Goal: Transaction & Acquisition: Purchase product/service

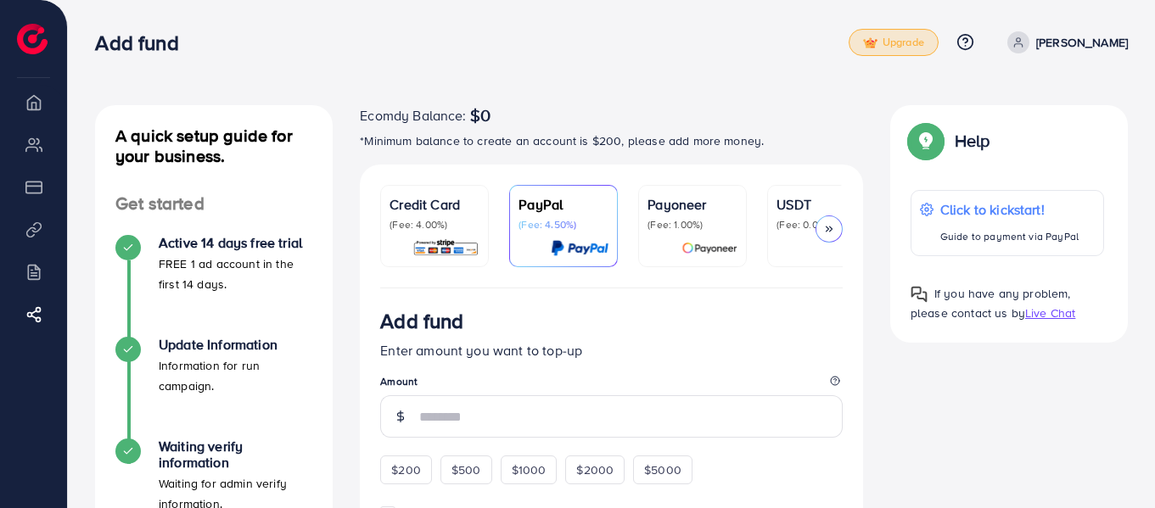
click at [939, 50] on link "Upgrade" at bounding box center [894, 42] width 90 height 27
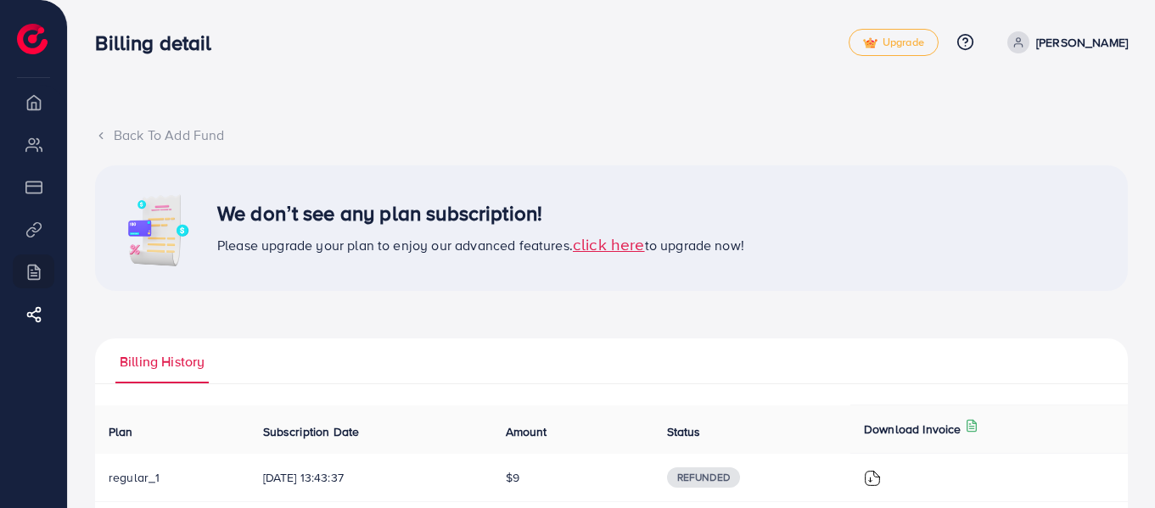
click at [612, 241] on span "click here" at bounding box center [609, 244] width 72 height 23
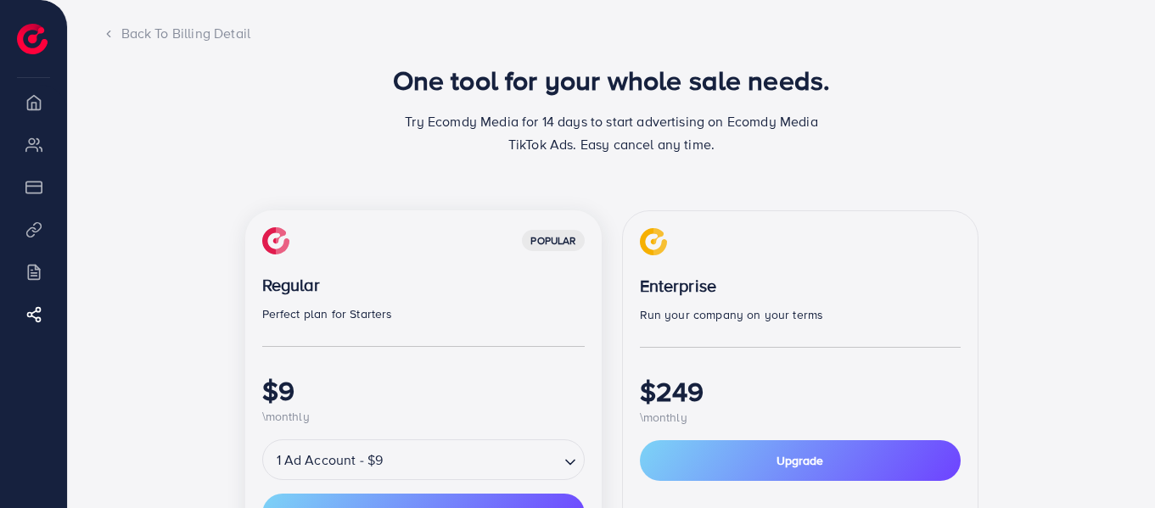
scroll to position [136, 0]
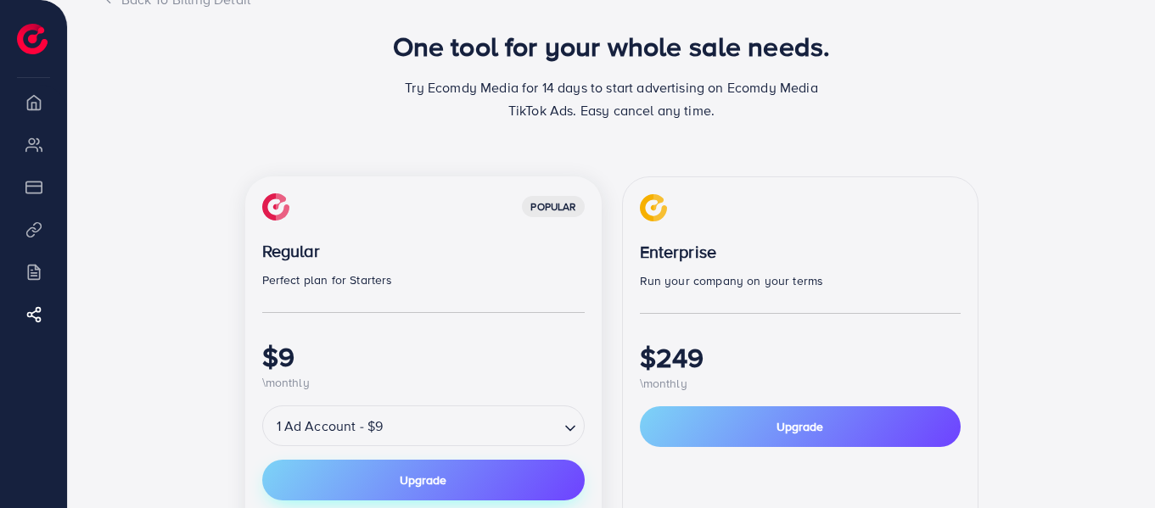
click at [430, 481] on span "Upgrade" at bounding box center [423, 481] width 47 height 12
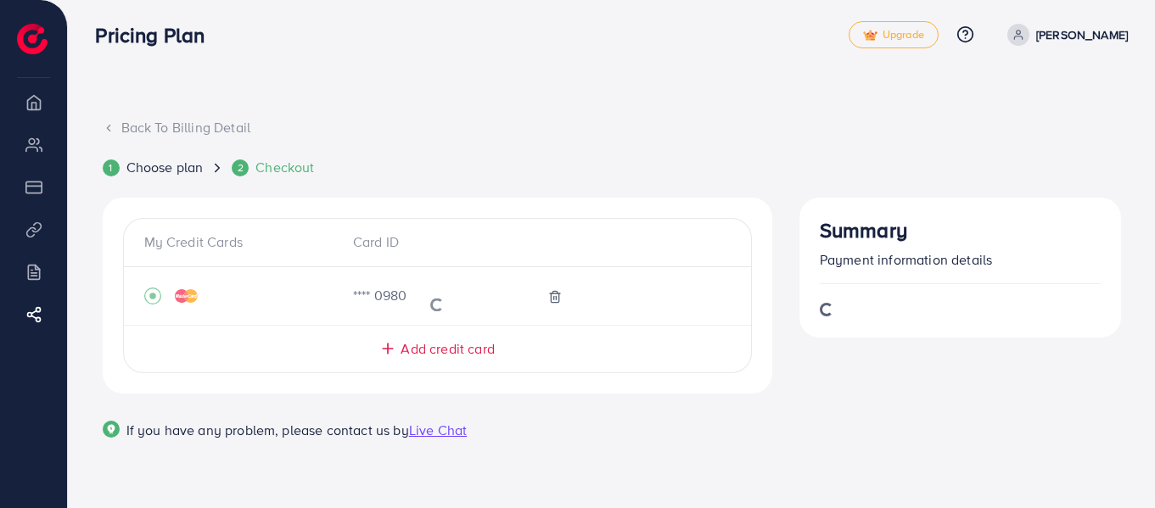
scroll to position [93, 0]
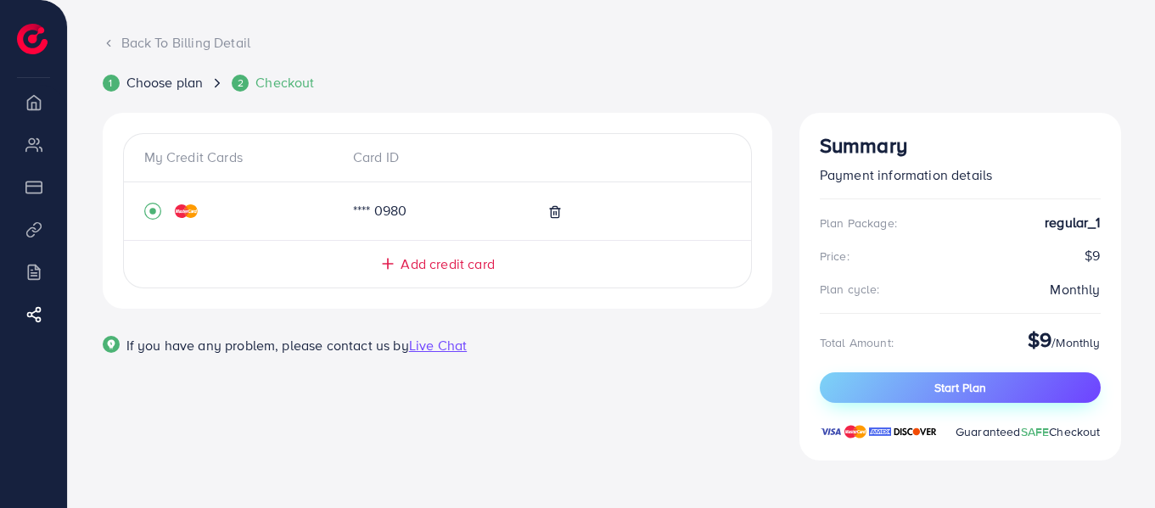
click at [935, 388] on span "Start Plan" at bounding box center [961, 387] width 52 height 17
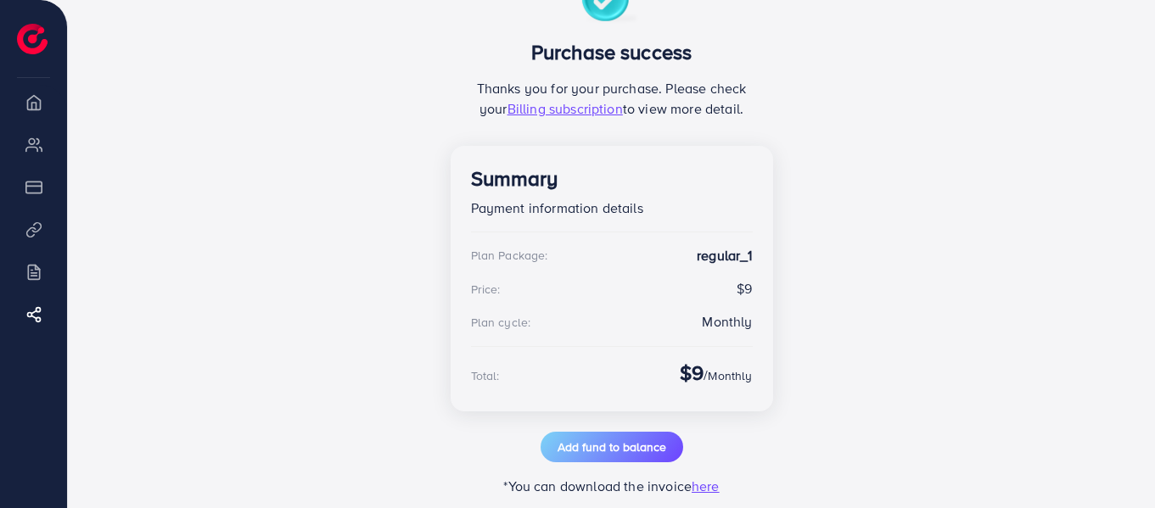
scroll to position [260, 0]
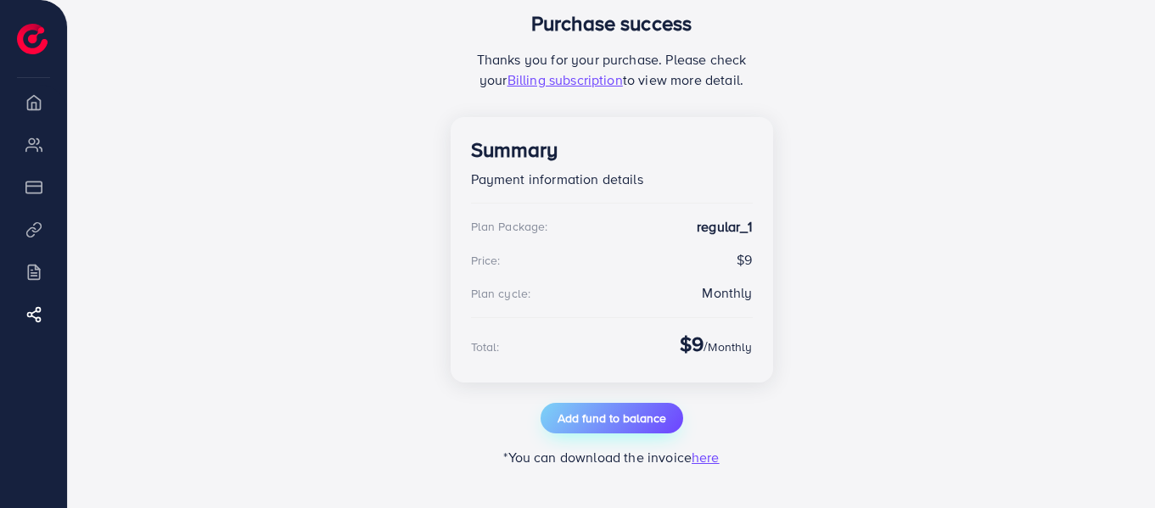
click at [609, 423] on span "Add fund to balance" at bounding box center [612, 418] width 109 height 17
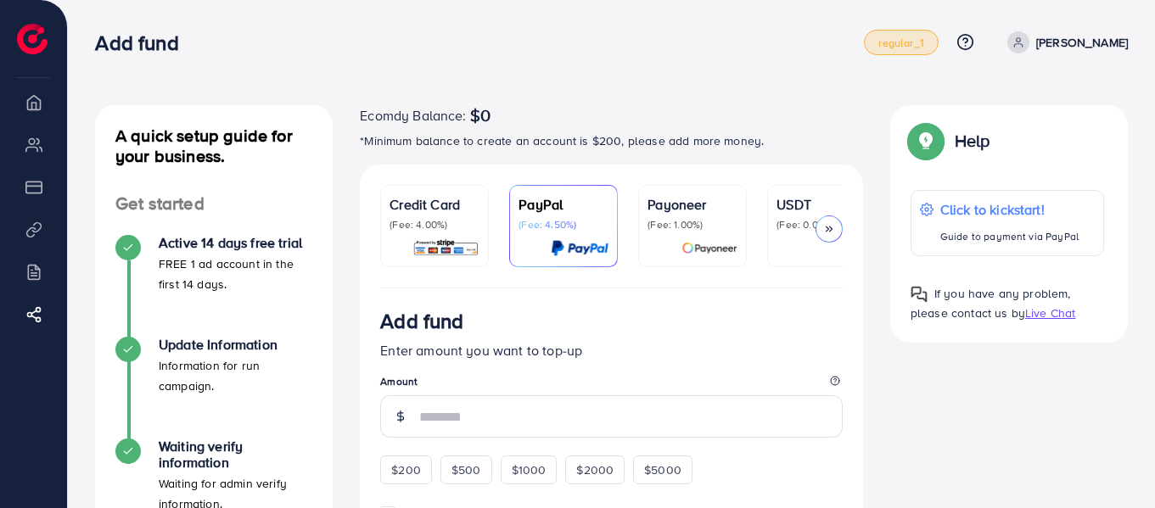
click at [924, 48] on span "regular_1" at bounding box center [901, 42] width 45 height 11
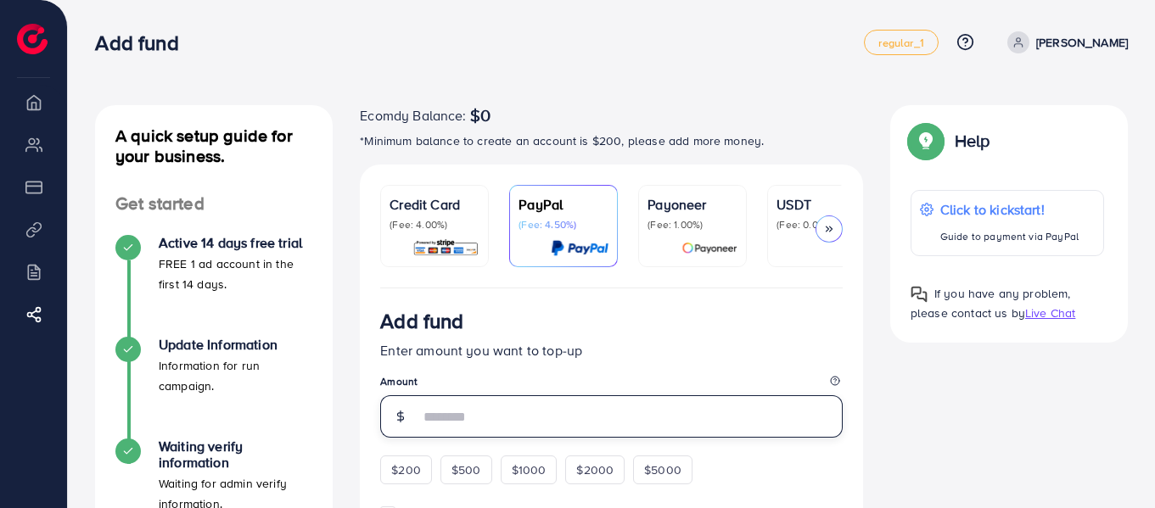
click at [452, 423] on input "number" at bounding box center [631, 417] width 424 height 42
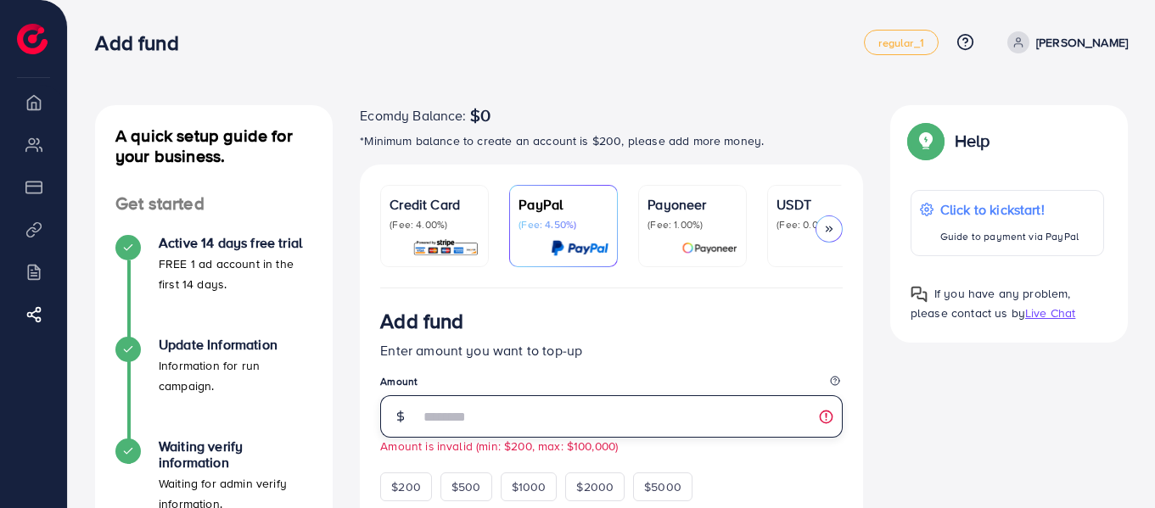
type input "*"
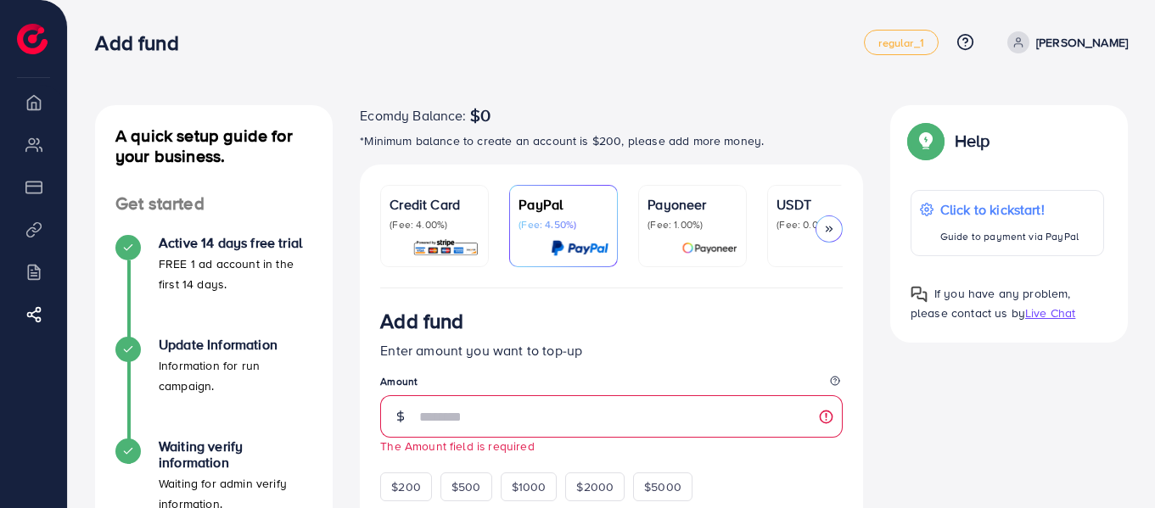
click at [739, 357] on p "Enter amount you want to top-up" at bounding box center [611, 350] width 463 height 20
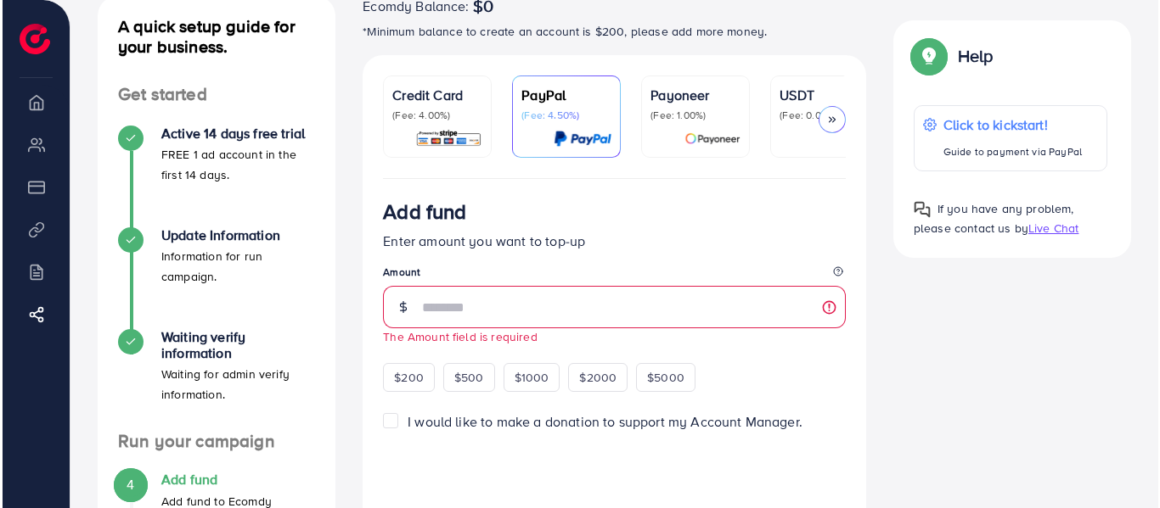
scroll to position [105, 0]
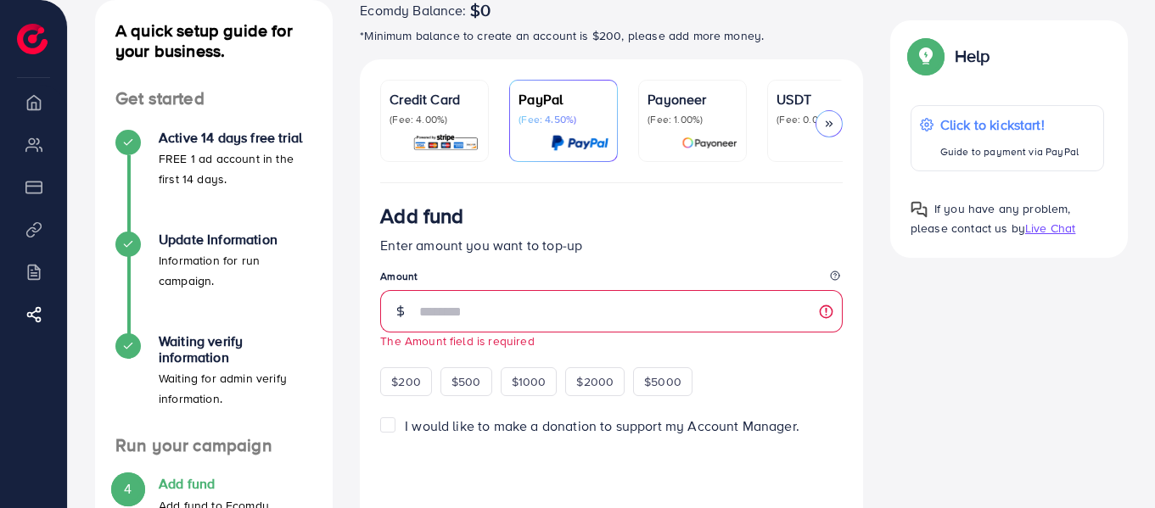
click at [424, 110] on div "Credit Card (Fee: 4.00%)" at bounding box center [435, 107] width 90 height 37
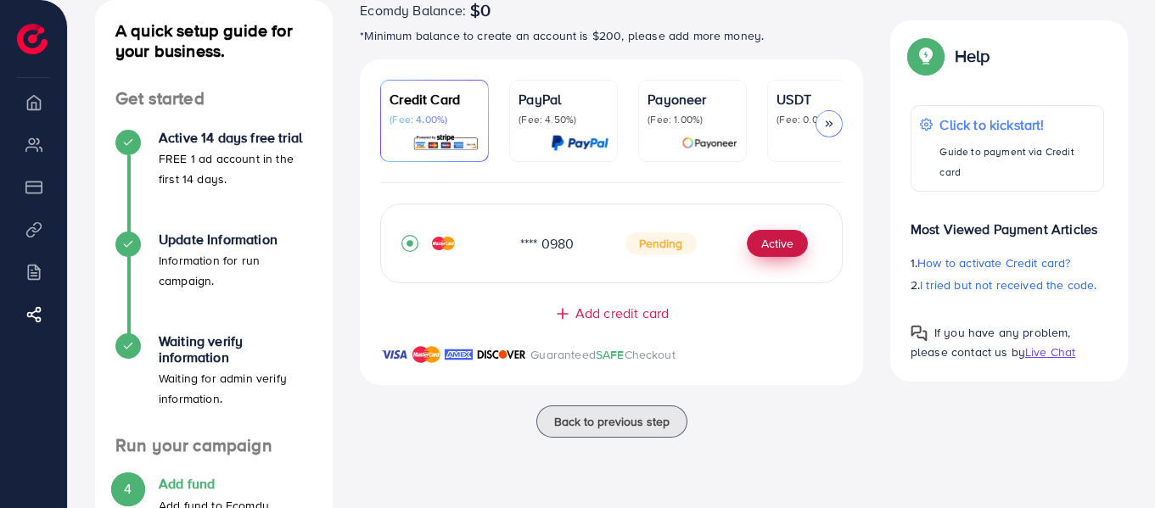
click at [770, 248] on button "Active" at bounding box center [777, 243] width 61 height 27
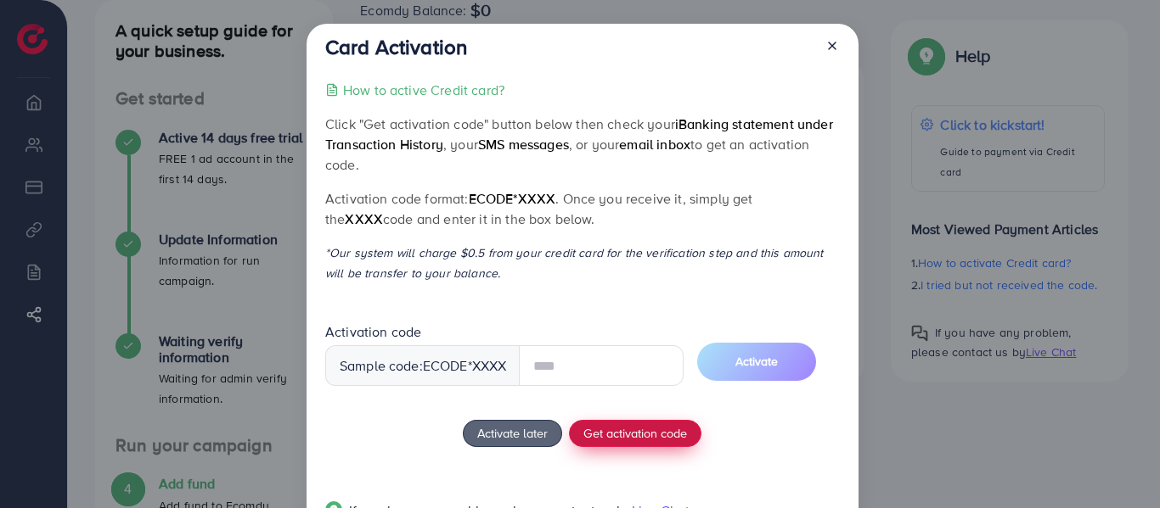
click at [639, 433] on div "How to active Credit card? Click "Get activation code" button below then check …" at bounding box center [582, 311] width 514 height 463
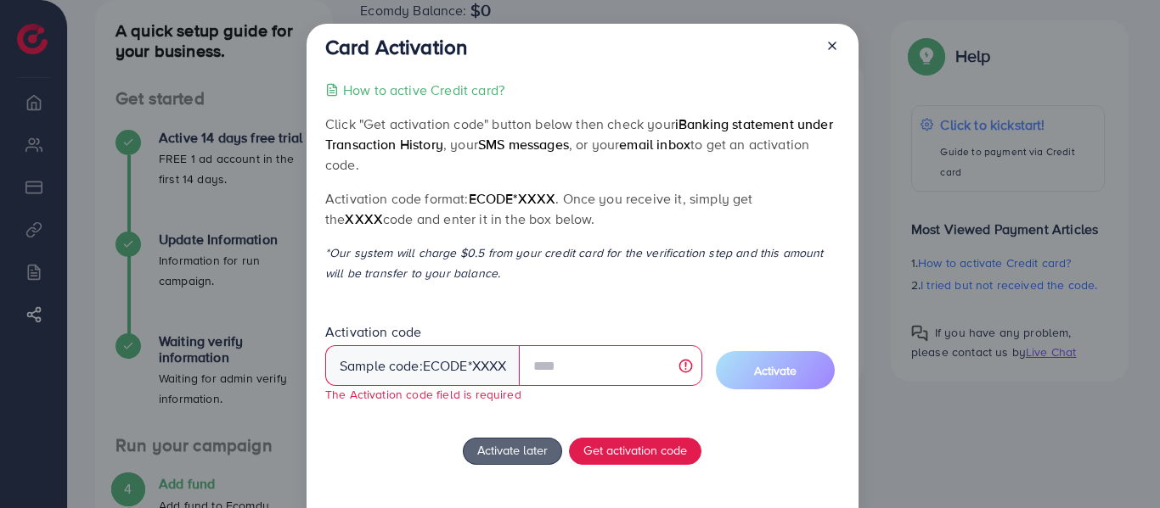
click at [397, 368] on div "Sample code: ecode *XXXX" at bounding box center [422, 365] width 195 height 41
click at [453, 368] on span "ecode" at bounding box center [445, 367] width 45 height 20
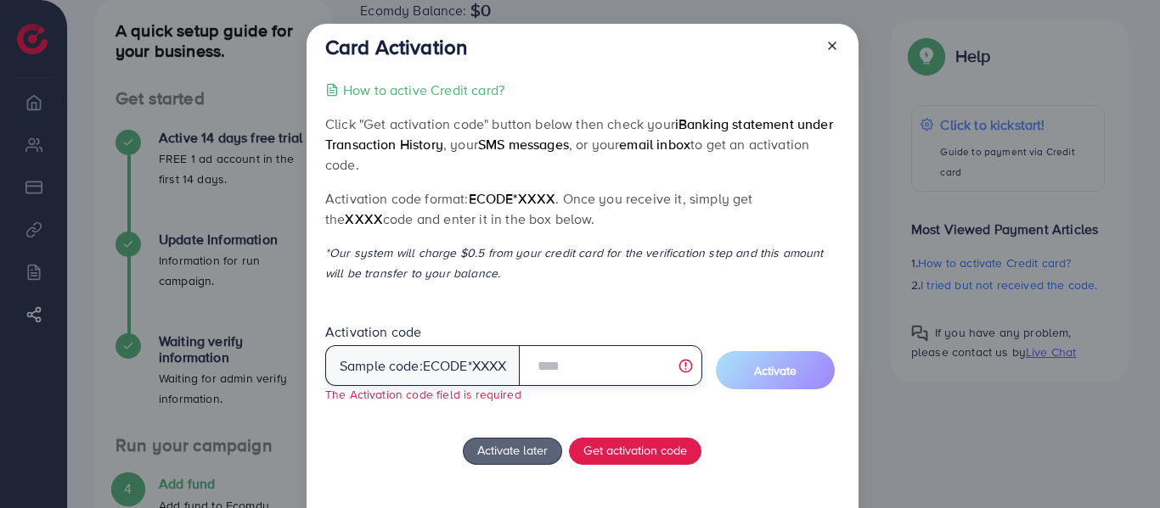
click at [561, 364] on input "text" at bounding box center [610, 365] width 183 height 41
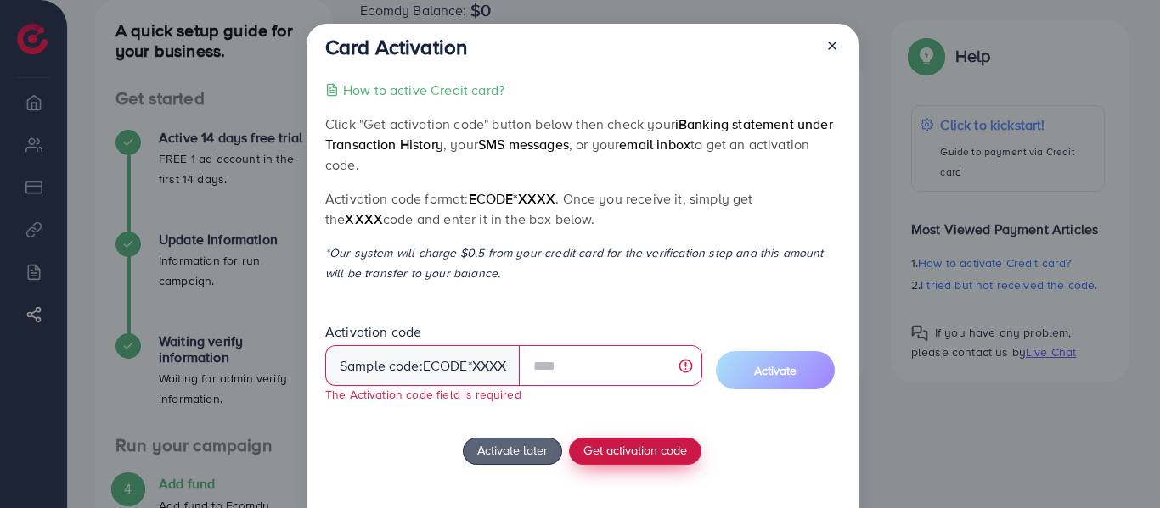
click at [610, 452] on span "Get activation code" at bounding box center [635, 450] width 104 height 18
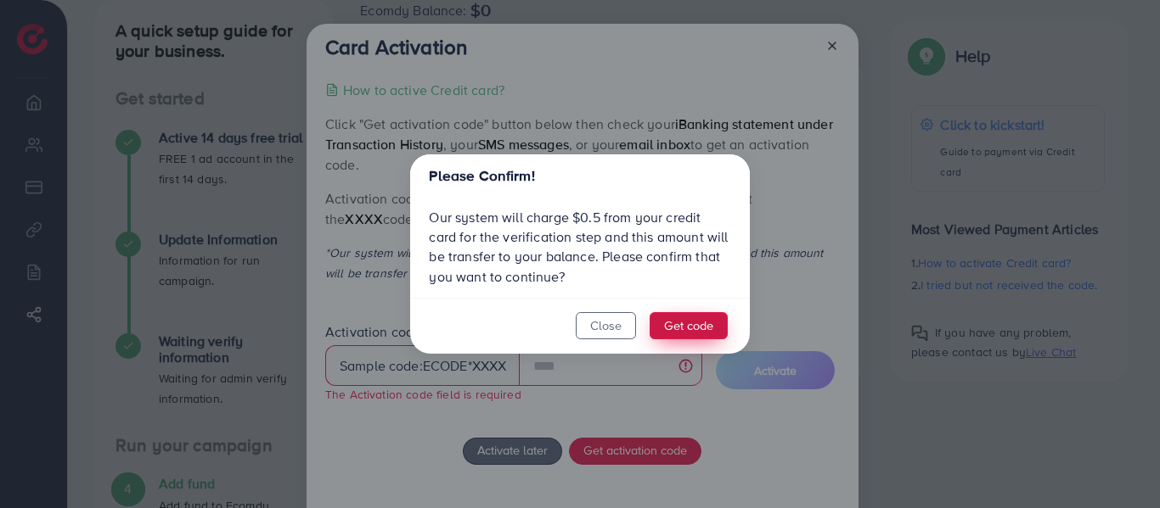
click at [685, 328] on button "Get code" at bounding box center [688, 325] width 78 height 27
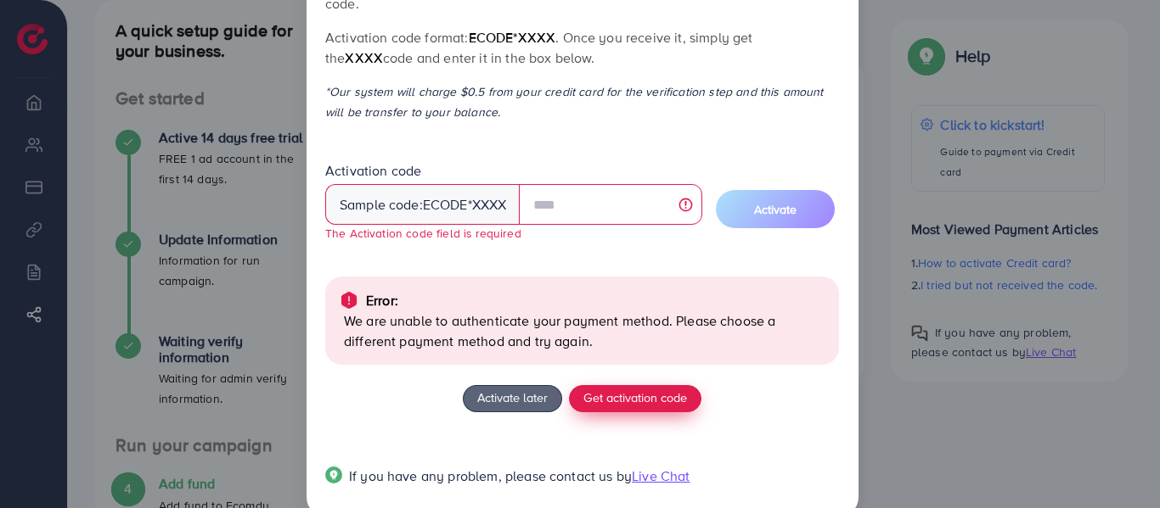
scroll to position [194, 0]
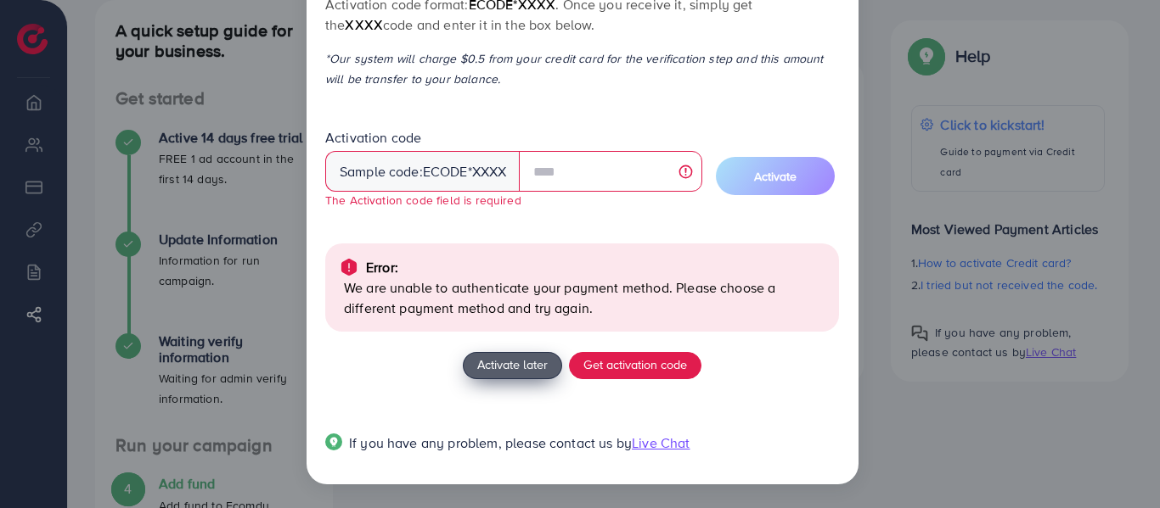
click at [500, 362] on span "Activate later" at bounding box center [512, 365] width 70 height 18
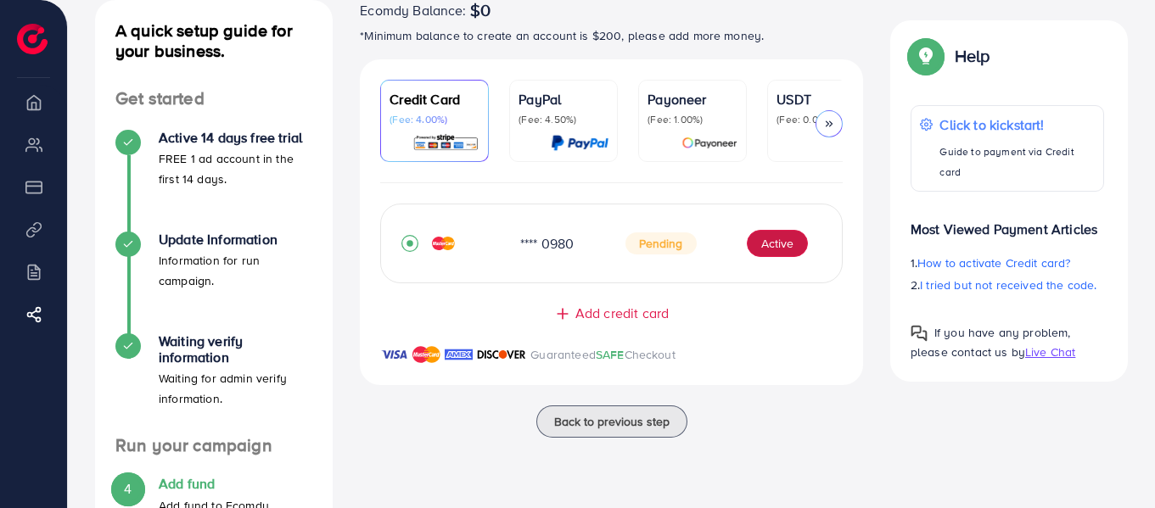
scroll to position [0, 0]
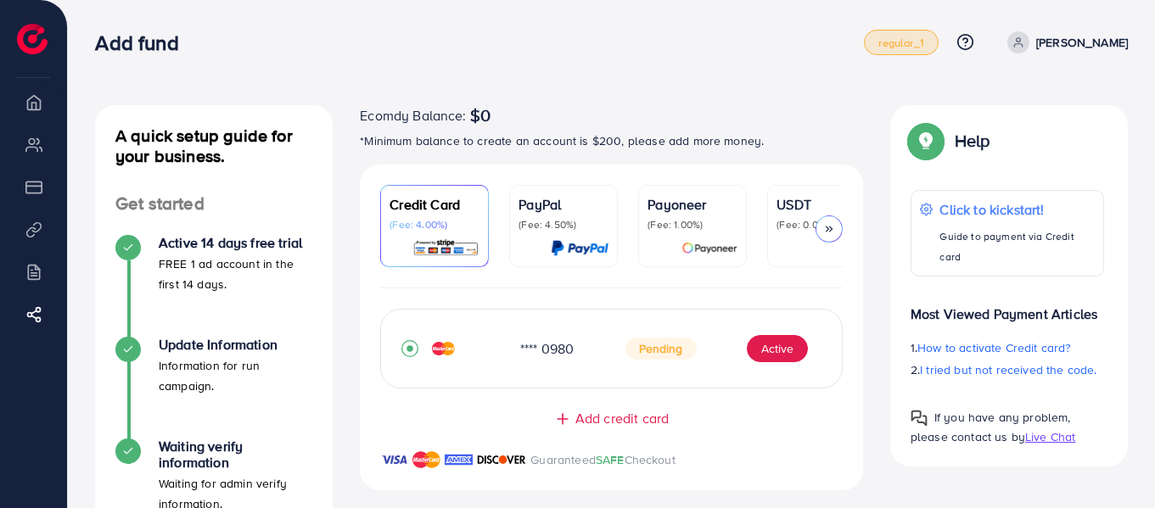
click at [924, 41] on span "regular_1" at bounding box center [901, 42] width 45 height 11
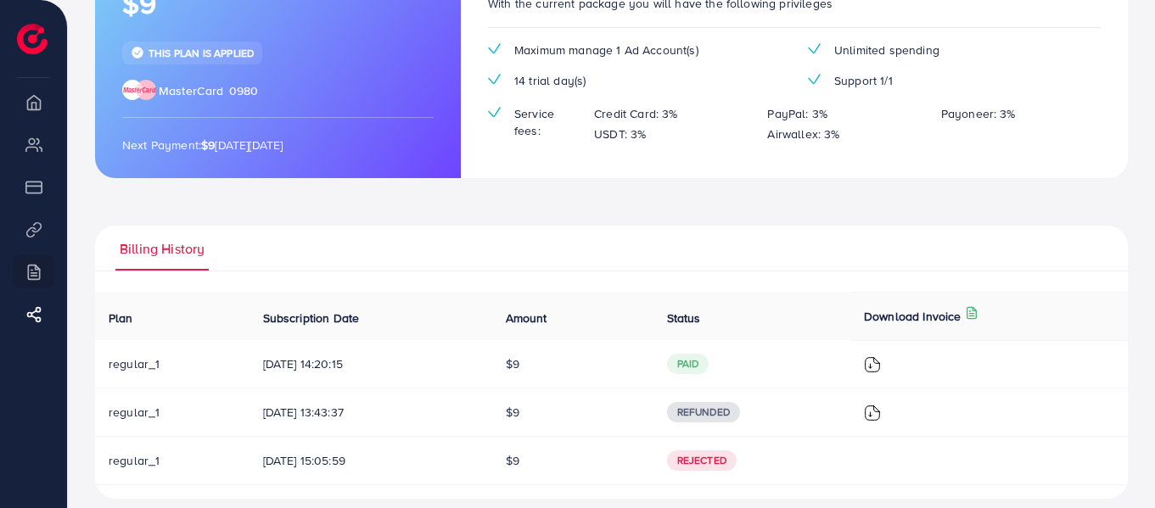
scroll to position [256, 0]
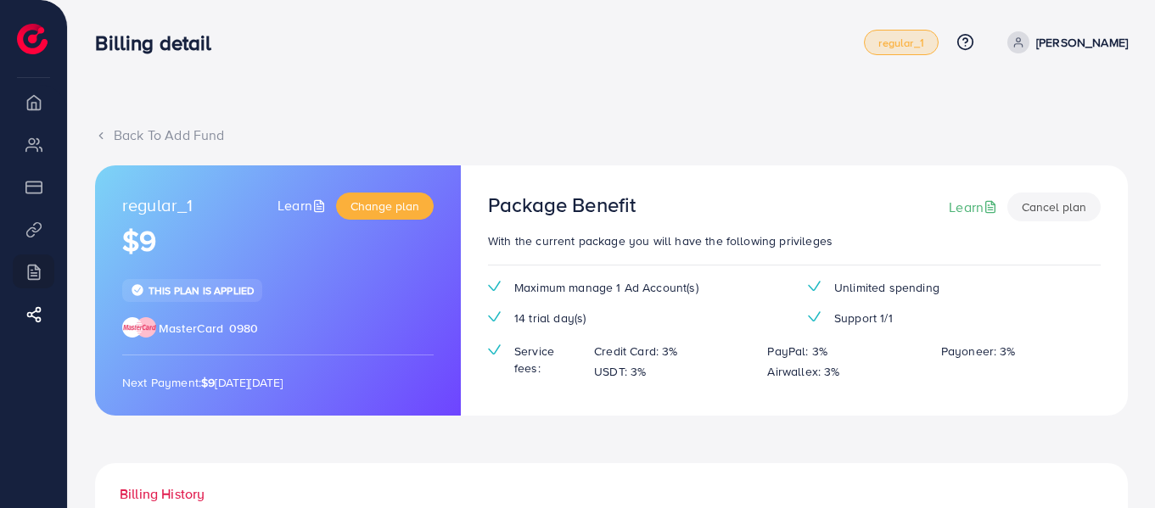
click at [924, 42] on span "regular_1" at bounding box center [901, 42] width 45 height 11
click at [924, 48] on span "regular_1" at bounding box center [901, 42] width 45 height 11
click at [924, 42] on span "regular_1" at bounding box center [901, 42] width 45 height 11
click at [924, 41] on span "regular_1" at bounding box center [901, 42] width 45 height 11
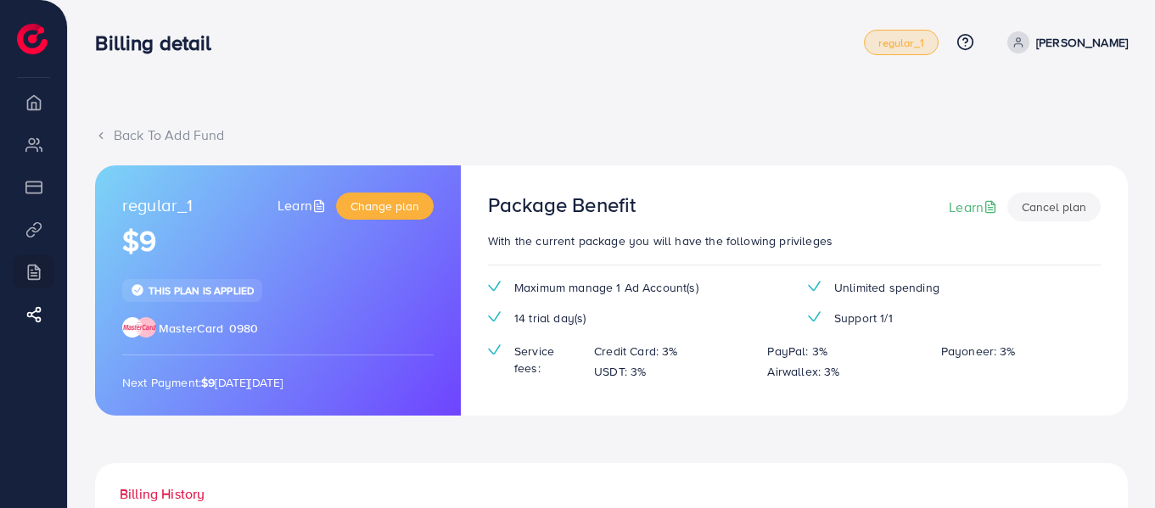
click at [924, 41] on span "regular_1" at bounding box center [901, 42] width 45 height 11
click at [924, 47] on span "regular_1" at bounding box center [901, 42] width 45 height 11
click at [104, 137] on icon at bounding box center [101, 136] width 12 height 12
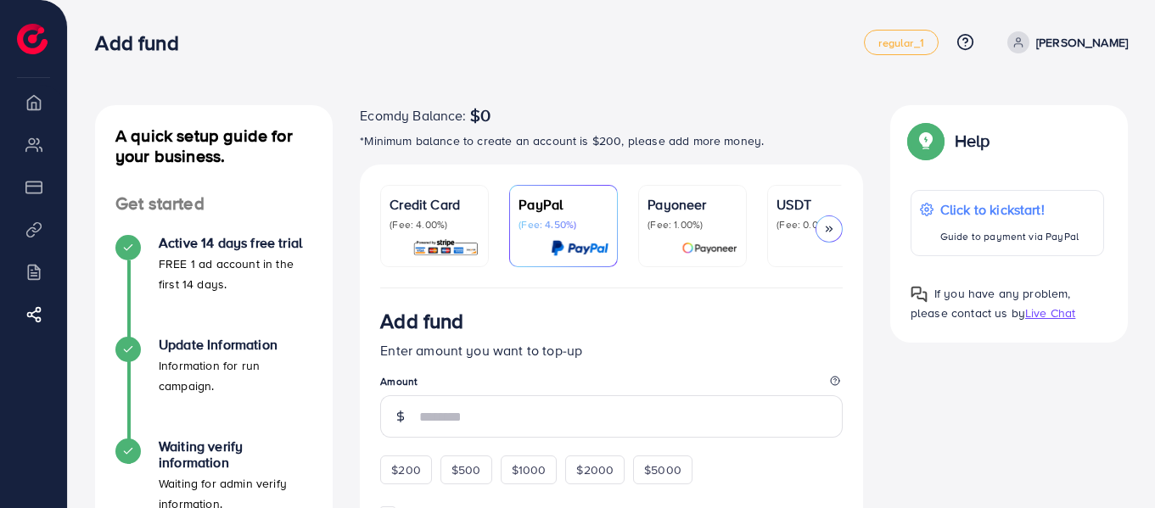
click at [441, 221] on p "(Fee: 4.00%)" at bounding box center [435, 225] width 90 height 14
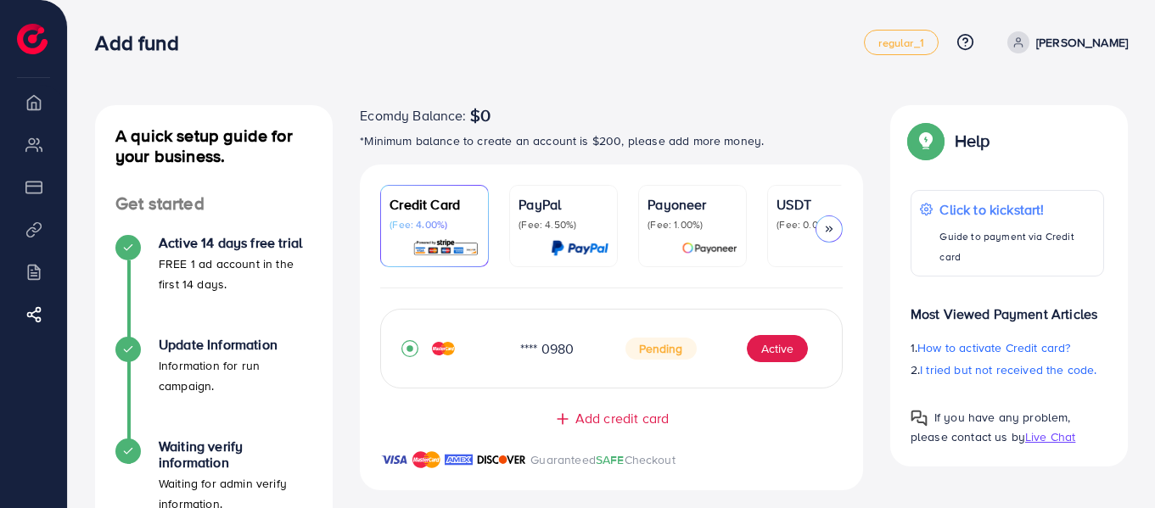
click at [633, 36] on div "Add fund" at bounding box center [479, 43] width 769 height 25
click at [924, 38] on span "regular_1" at bounding box center [901, 42] width 45 height 11
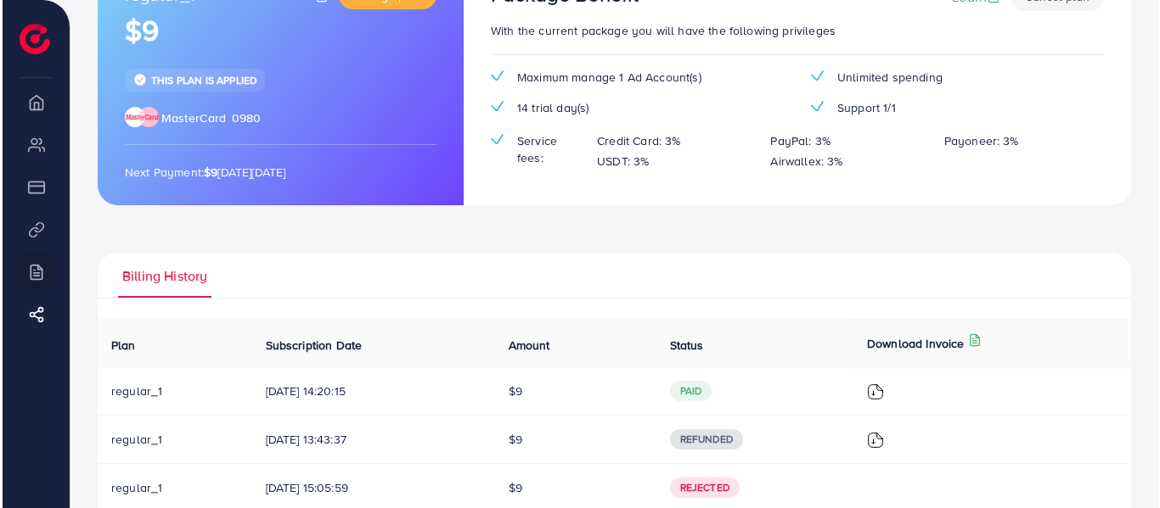
scroll to position [256, 0]
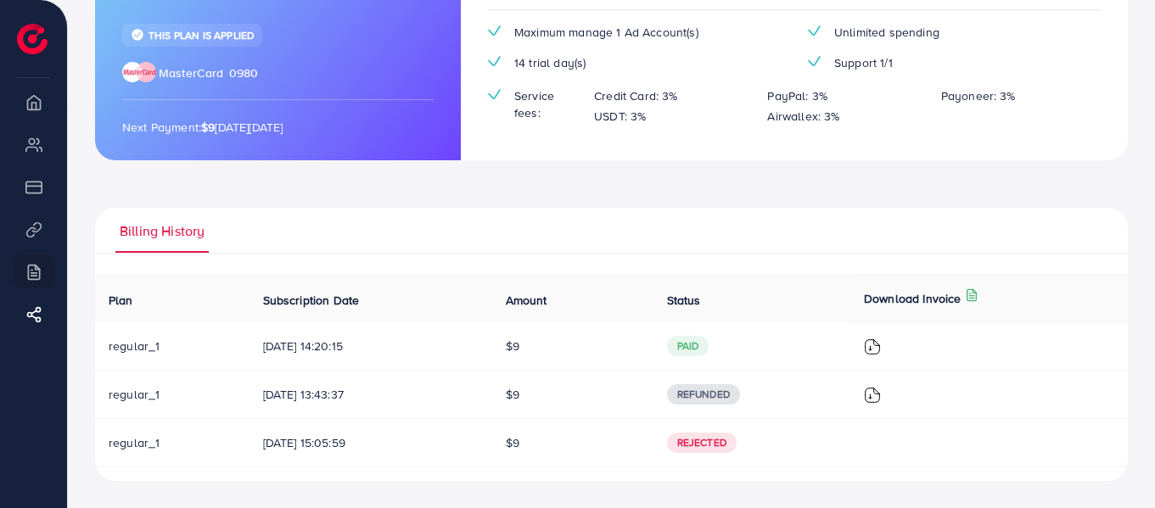
click at [881, 347] on img at bounding box center [872, 347] width 17 height 17
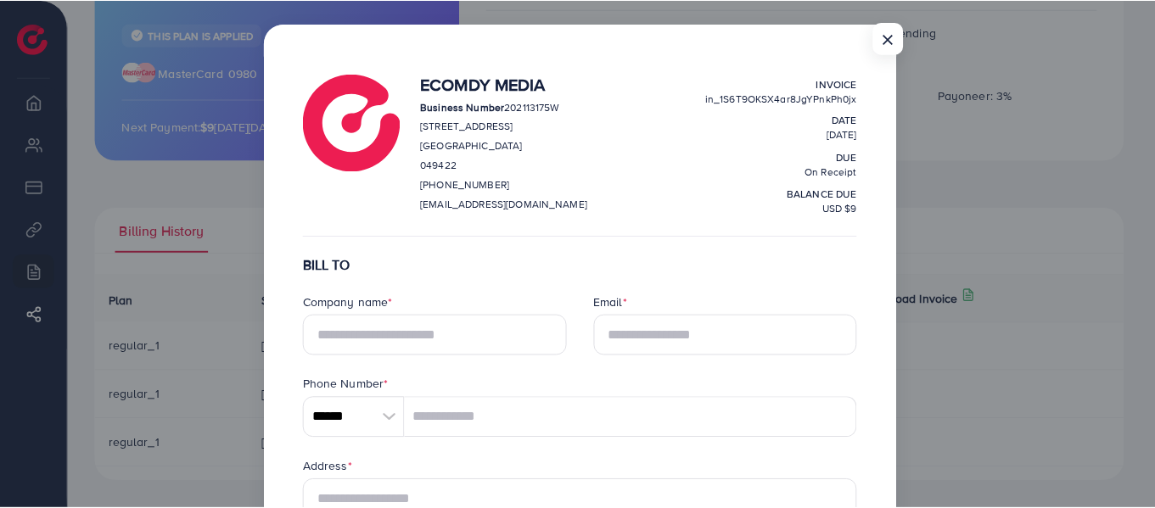
scroll to position [0, 0]
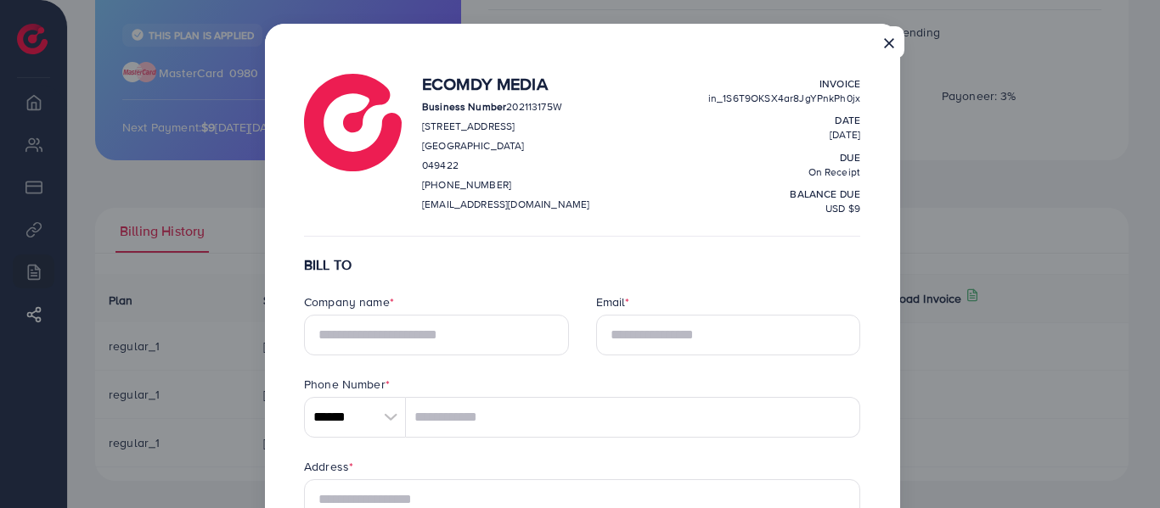
click at [890, 37] on button "×" at bounding box center [888, 42] width 31 height 32
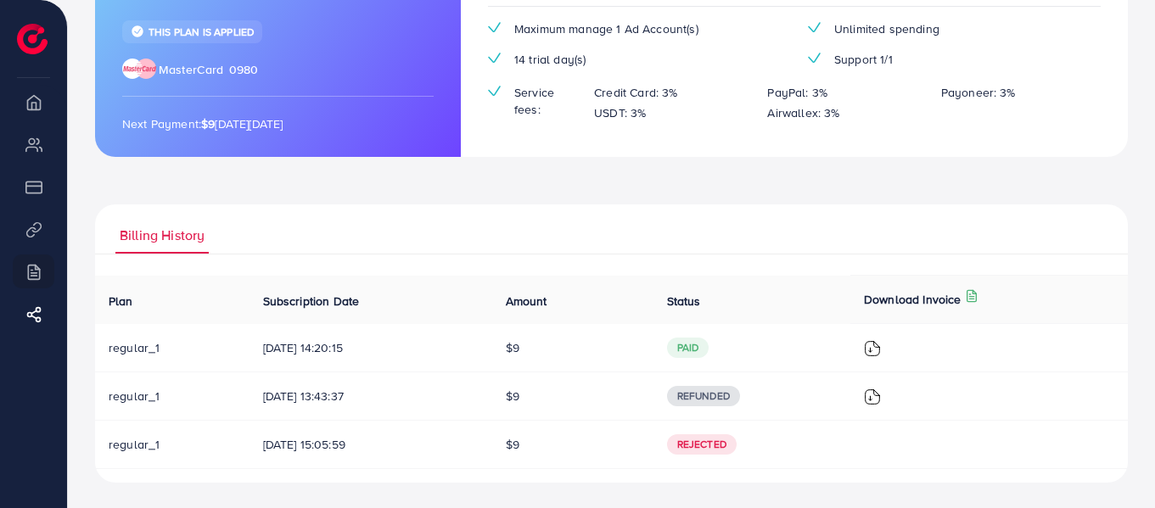
scroll to position [261, 0]
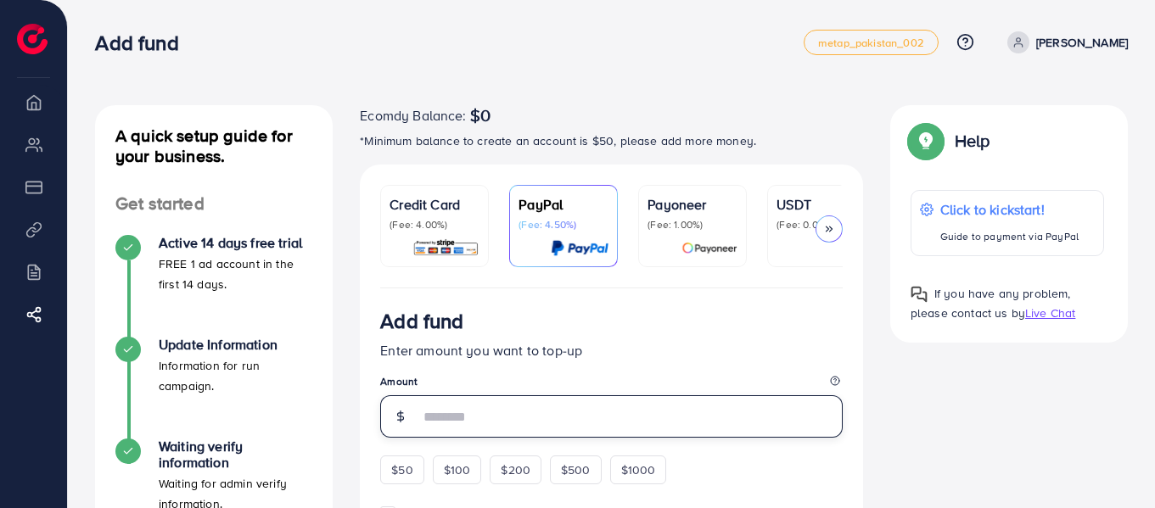
click at [729, 426] on input "number" at bounding box center [631, 417] width 424 height 42
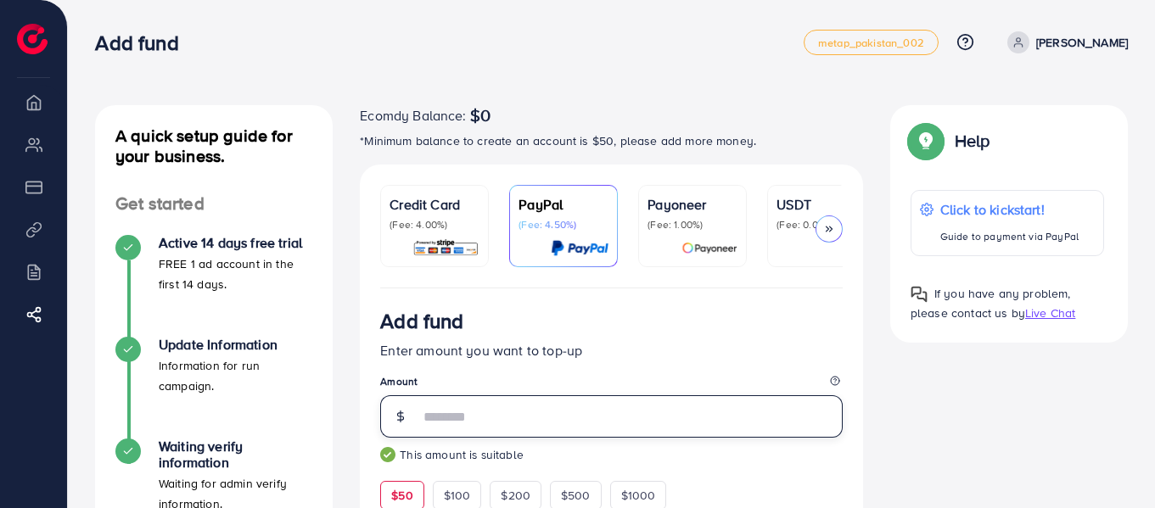
type input "**"
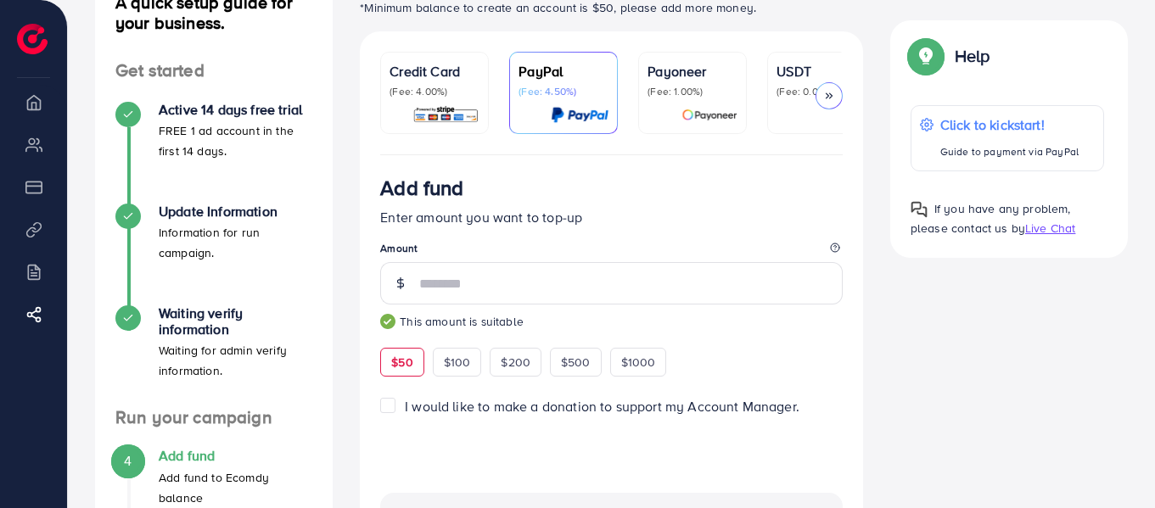
scroll to position [136, 0]
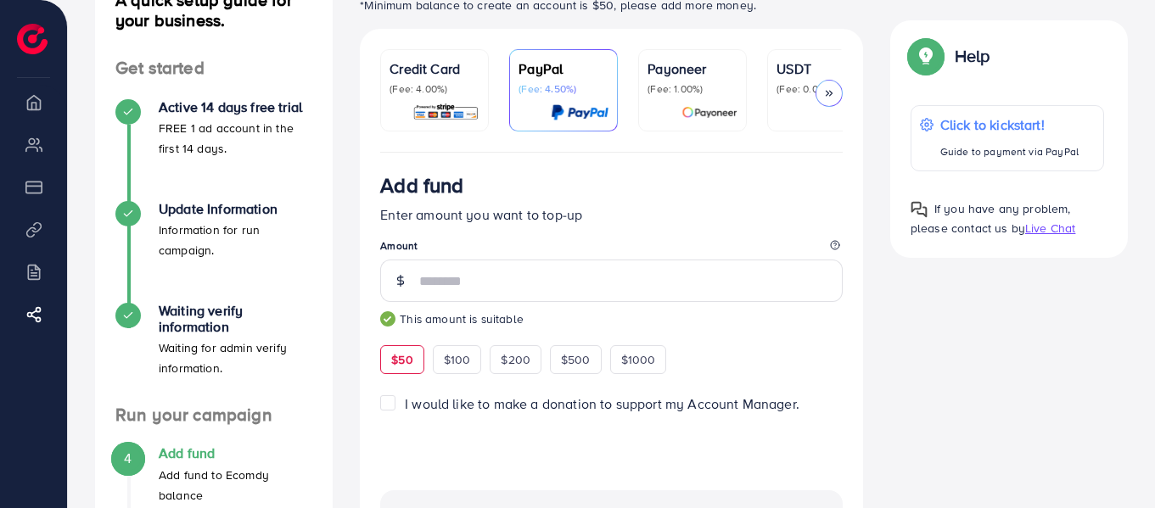
click at [429, 71] on p "Credit Card" at bounding box center [435, 69] width 90 height 20
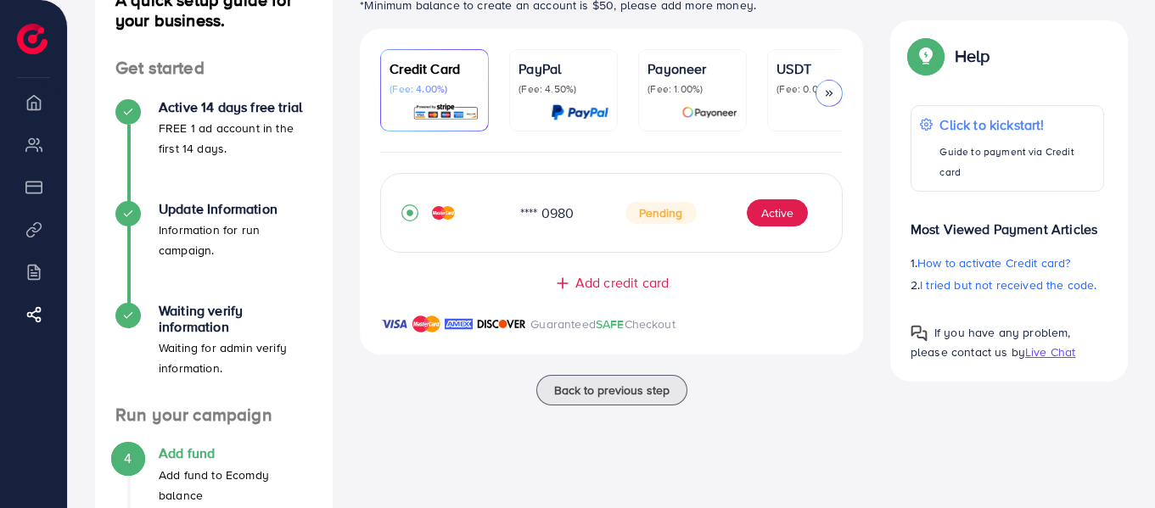
click at [696, 79] on div "Payoneer (Fee: 1.00%)" at bounding box center [693, 77] width 90 height 37
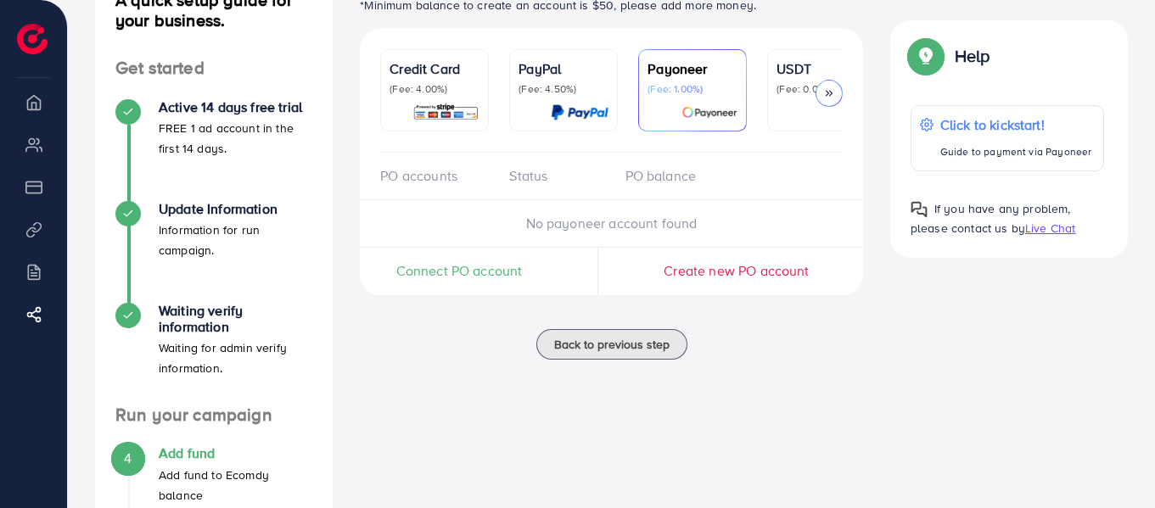
click at [435, 85] on p "(Fee: 4.00%)" at bounding box center [435, 89] width 90 height 14
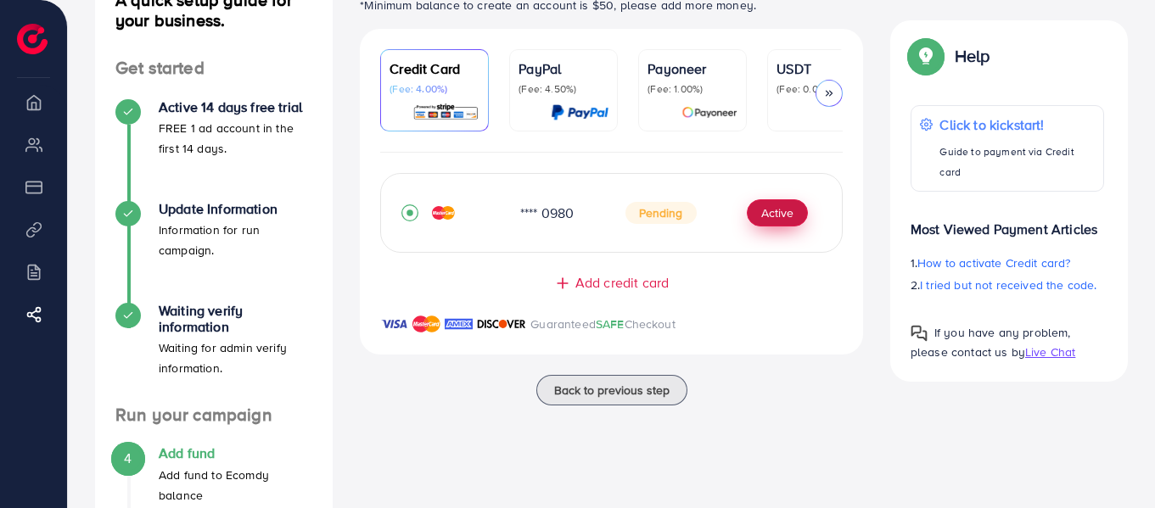
click at [778, 215] on button "Active" at bounding box center [777, 212] width 61 height 27
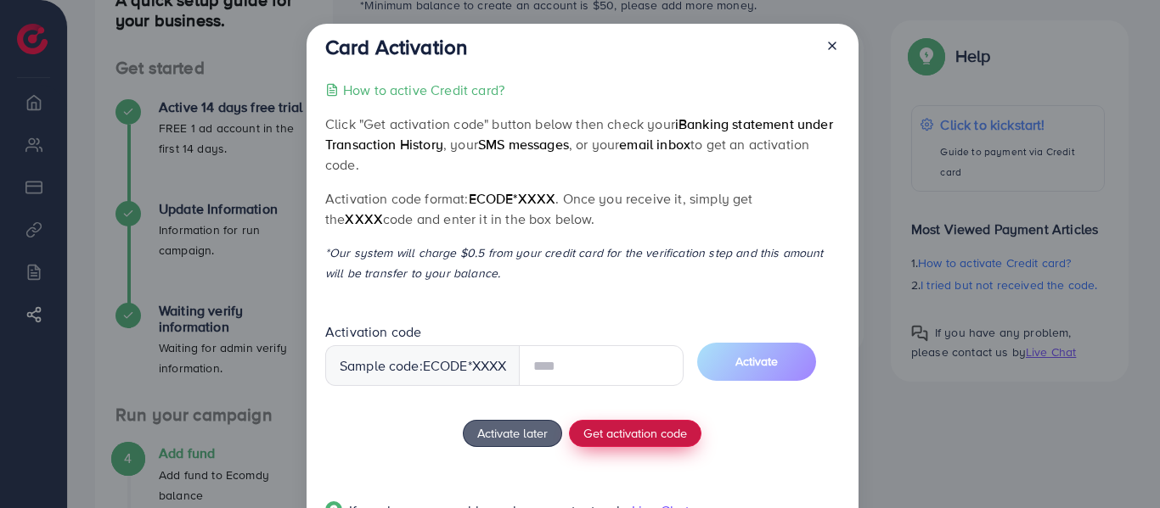
click at [635, 427] on div "How to active Credit card? Click "Get activation code" button below then check …" at bounding box center [582, 311] width 514 height 463
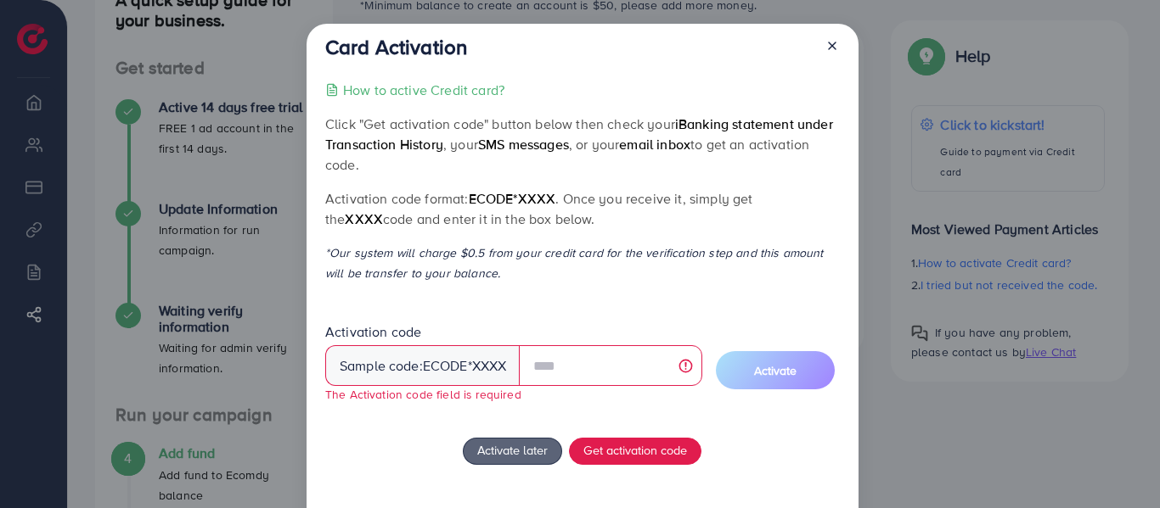
click at [492, 372] on div "Sample code: ecode *XXXX" at bounding box center [422, 365] width 195 height 41
click at [459, 368] on span "ecode" at bounding box center [445, 367] width 45 height 20
click at [396, 370] on div "Sample code: ecode *XXXX" at bounding box center [422, 365] width 195 height 41
click at [430, 362] on span "ecode" at bounding box center [445, 367] width 45 height 20
click at [443, 361] on span "ecode" at bounding box center [445, 367] width 45 height 20
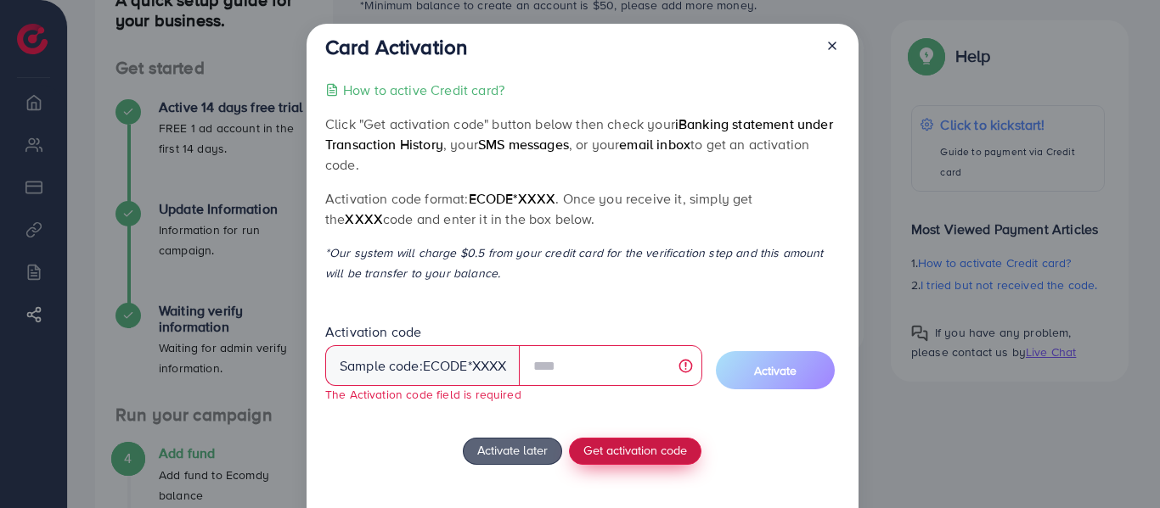
click at [658, 455] on span "Get activation code" at bounding box center [635, 450] width 104 height 18
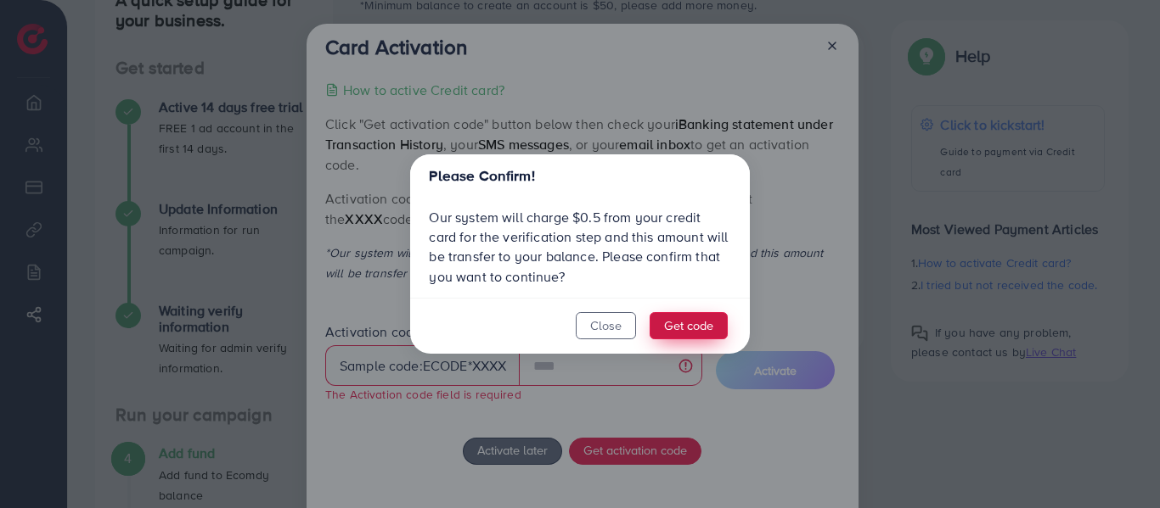
click at [668, 324] on button "Get code" at bounding box center [688, 325] width 78 height 27
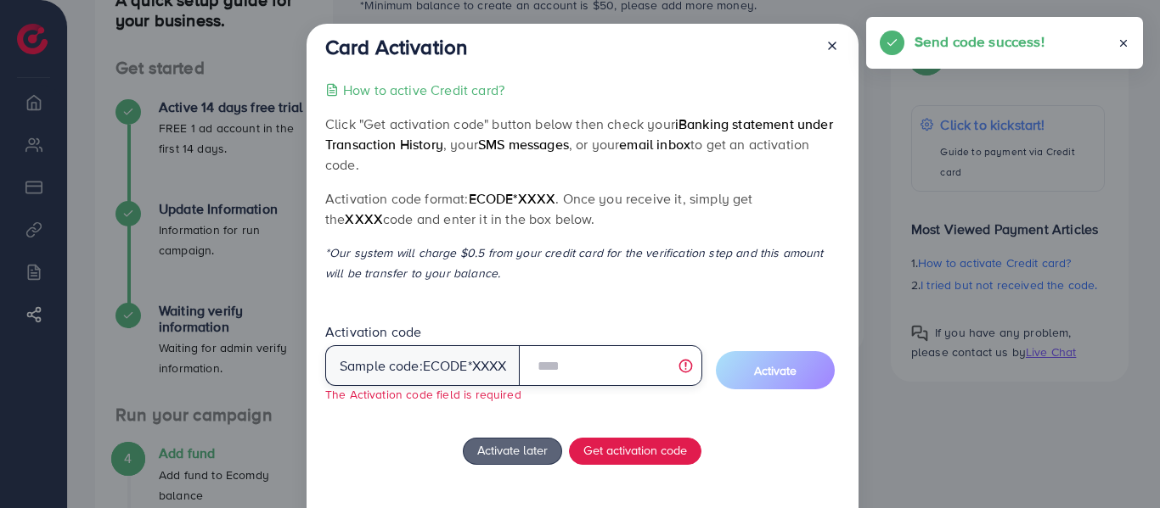
click at [596, 368] on input "text" at bounding box center [610, 365] width 183 height 41
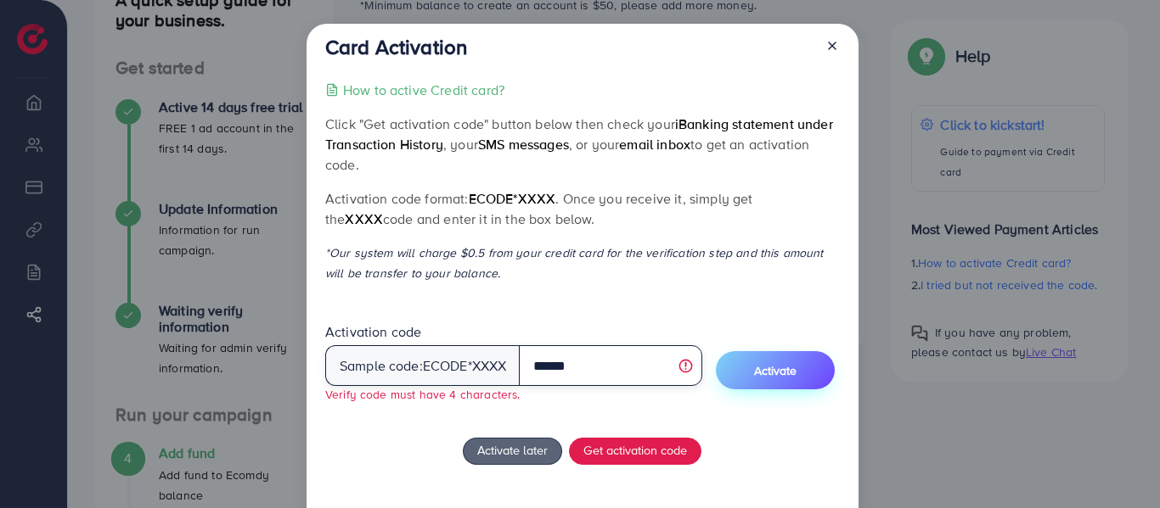
type input "******"
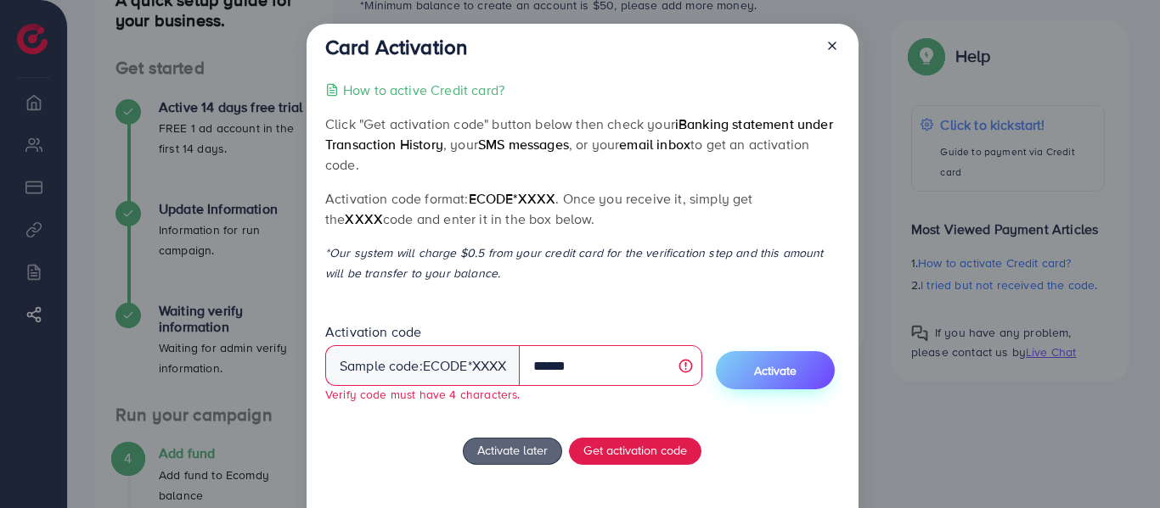
click at [744, 362] on button "Activate" at bounding box center [775, 370] width 119 height 38
click at [783, 367] on span "Activate" at bounding box center [775, 370] width 42 height 17
click at [463, 368] on span "ecode" at bounding box center [445, 367] width 45 height 20
click at [492, 362] on div "Sample code: ecode *XXXX" at bounding box center [422, 365] width 195 height 41
click at [495, 368] on div "Sample code: ecode *XXXX" at bounding box center [422, 365] width 195 height 41
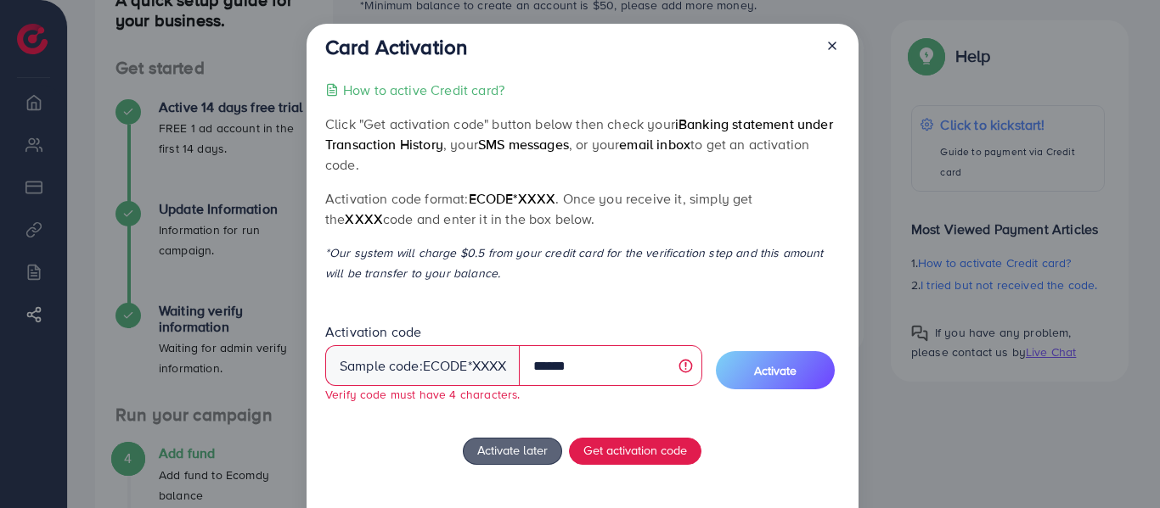
click at [463, 361] on span "ecode" at bounding box center [445, 367] width 45 height 20
click at [788, 377] on span "Activate" at bounding box center [775, 370] width 42 height 17
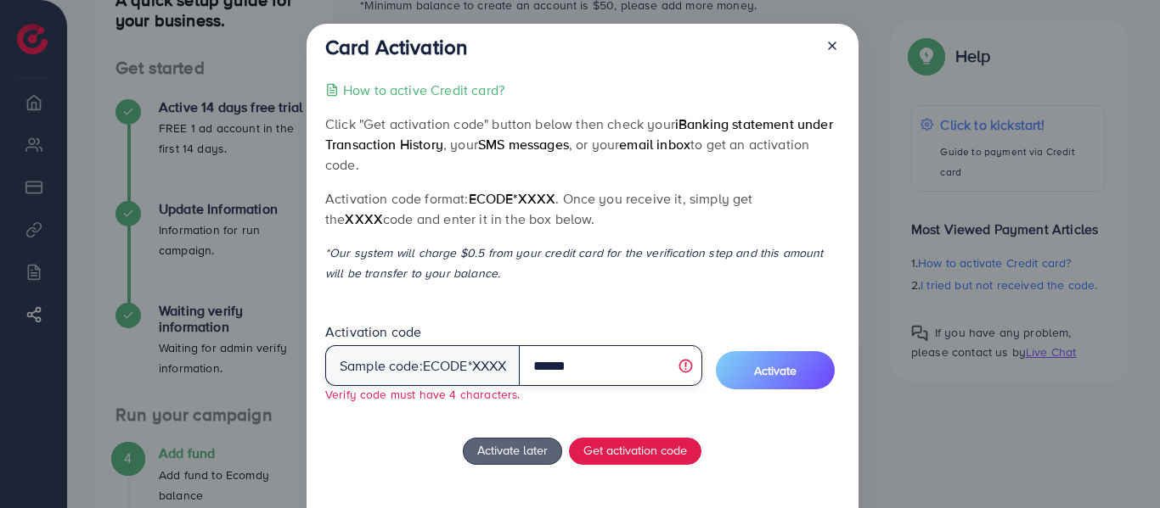
click at [607, 363] on input "******" at bounding box center [610, 365] width 183 height 41
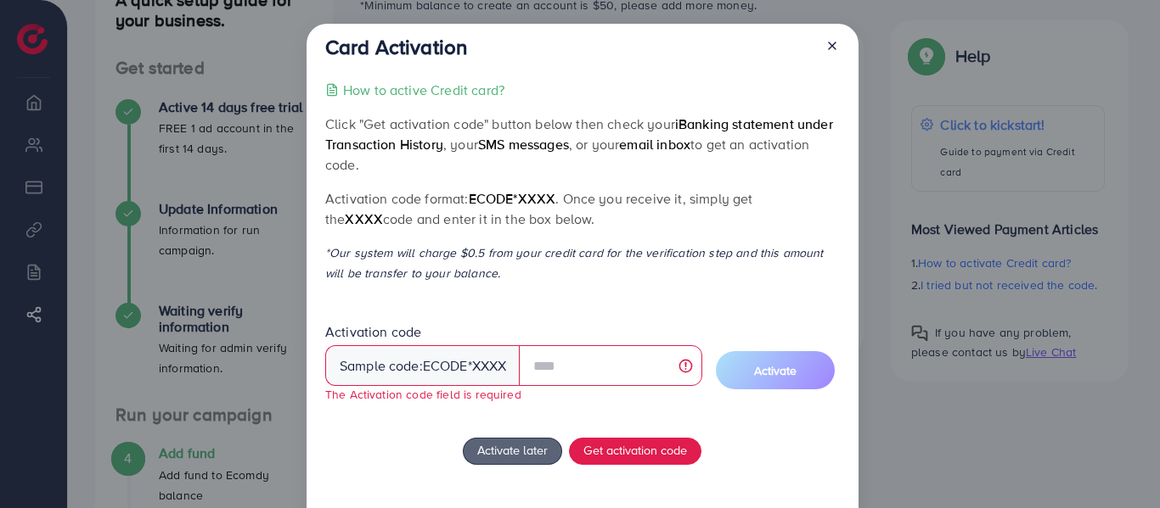
click at [829, 46] on line at bounding box center [832, 45] width 7 height 7
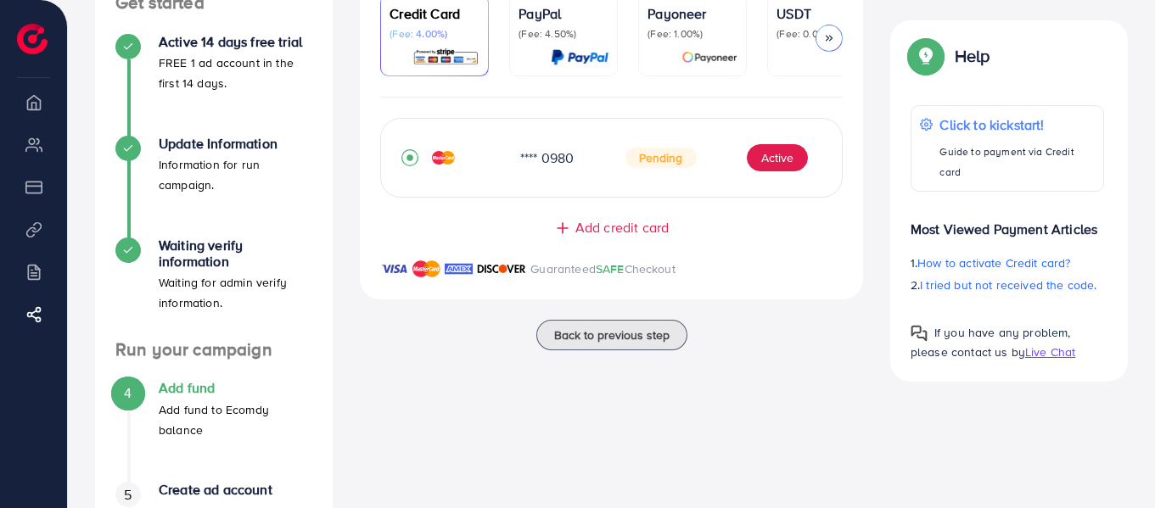
scroll to position [238, 0]
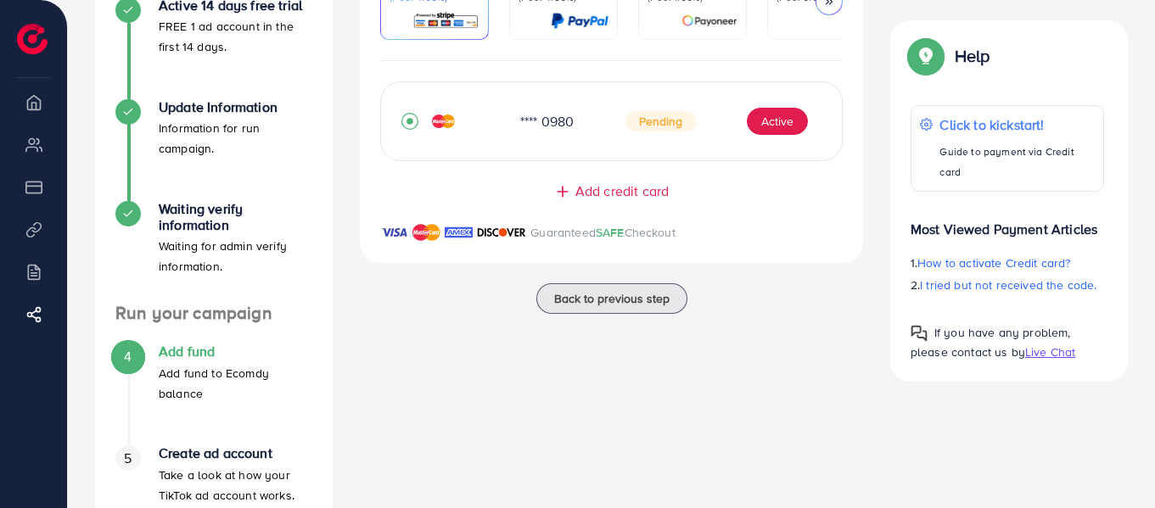
click at [146, 383] on div "4 Add fund Add fund to Ecomdy balance" at bounding box center [213, 373] width 197 height 59
click at [208, 369] on p "Add fund to Ecomdy balance" at bounding box center [236, 383] width 154 height 41
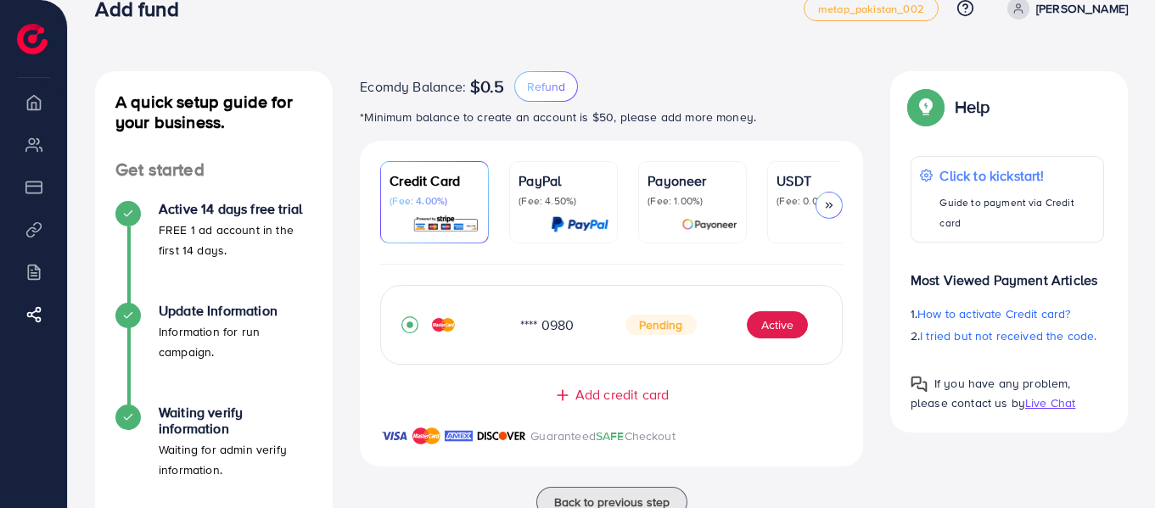
scroll to position [0, 0]
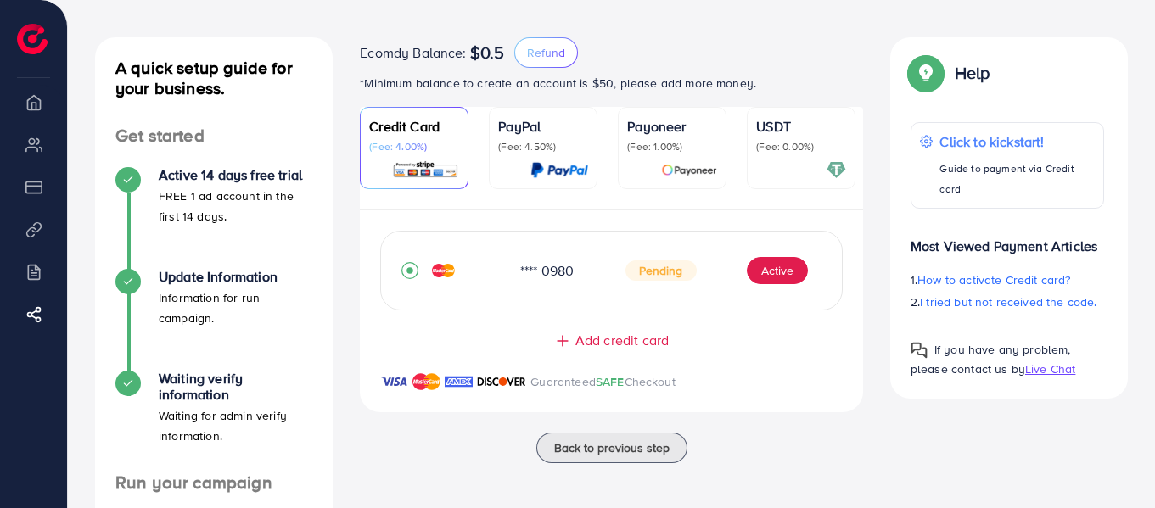
scroll to position [102, 0]
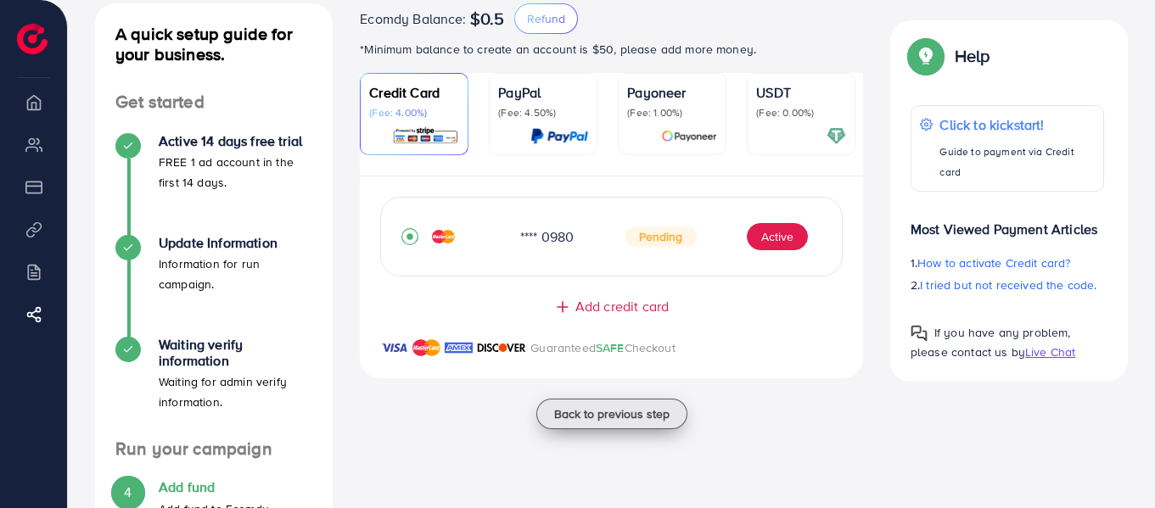
click at [654, 423] on span "Back to previous step" at bounding box center [611, 414] width 115 height 17
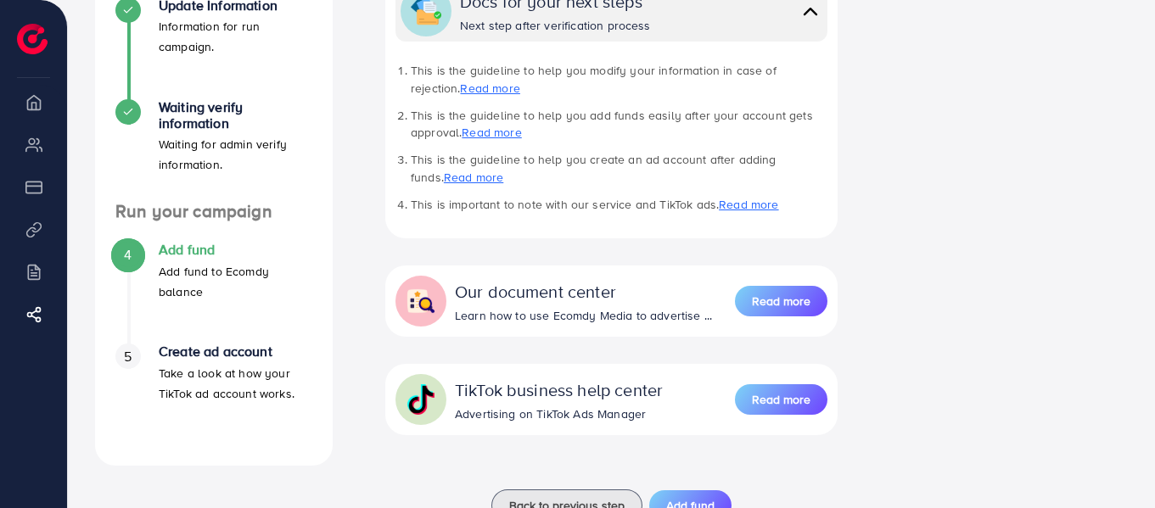
scroll to position [401, 0]
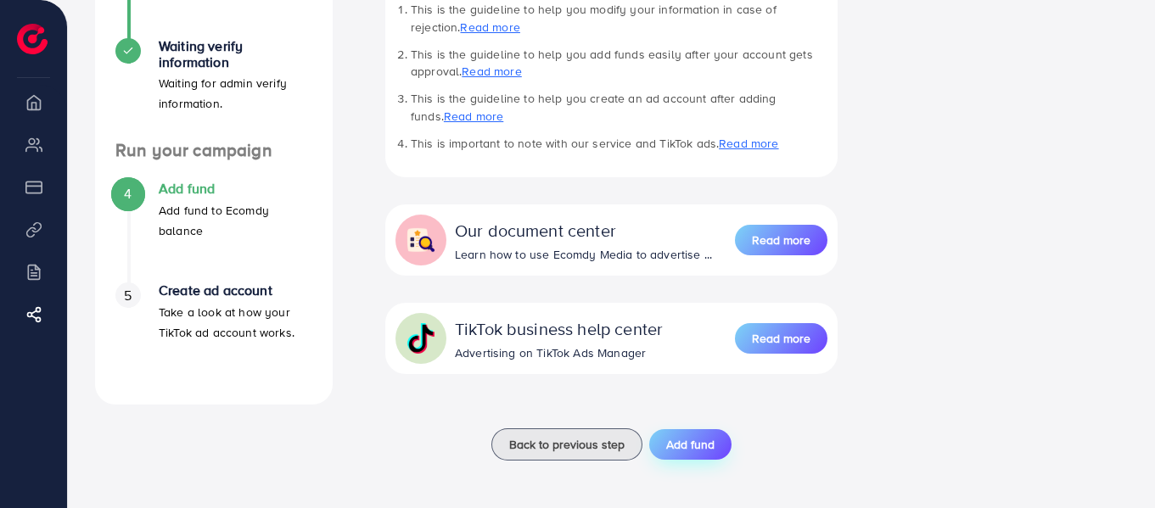
click at [688, 442] on span "Add fund" at bounding box center [690, 444] width 48 height 17
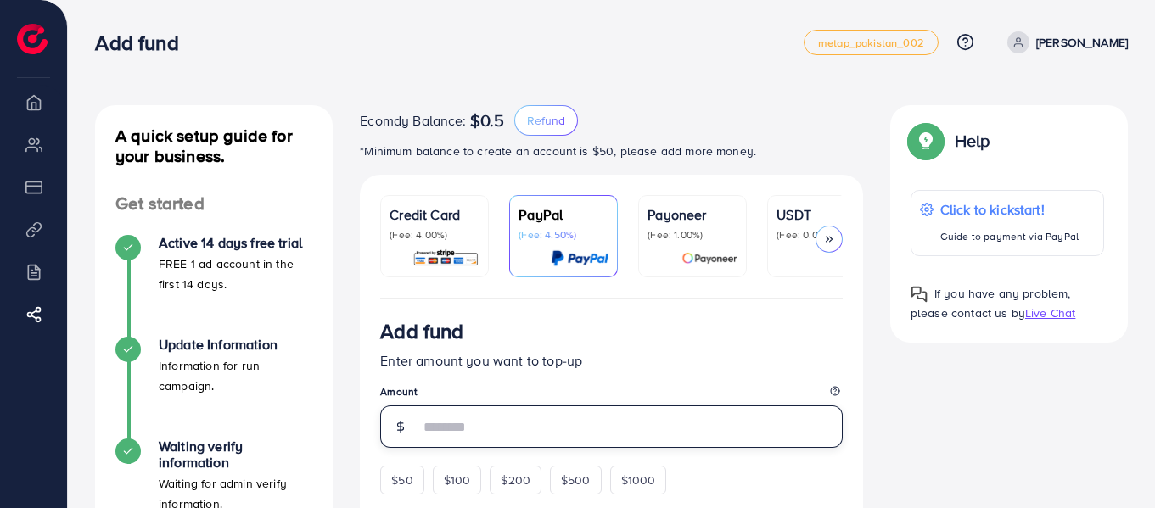
click at [608, 435] on input "number" at bounding box center [631, 427] width 424 height 42
type input "**"
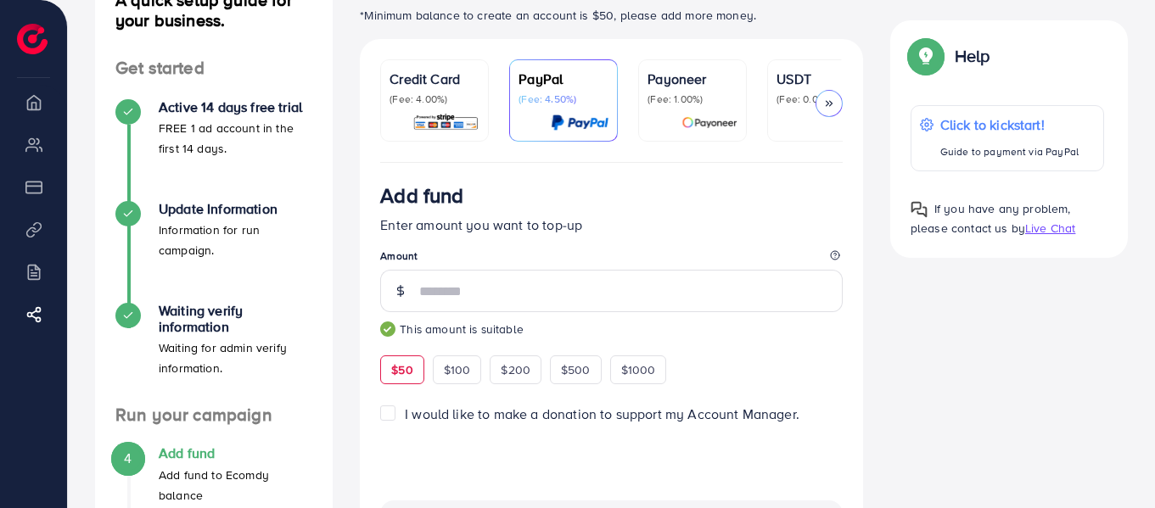
scroll to position [170, 0]
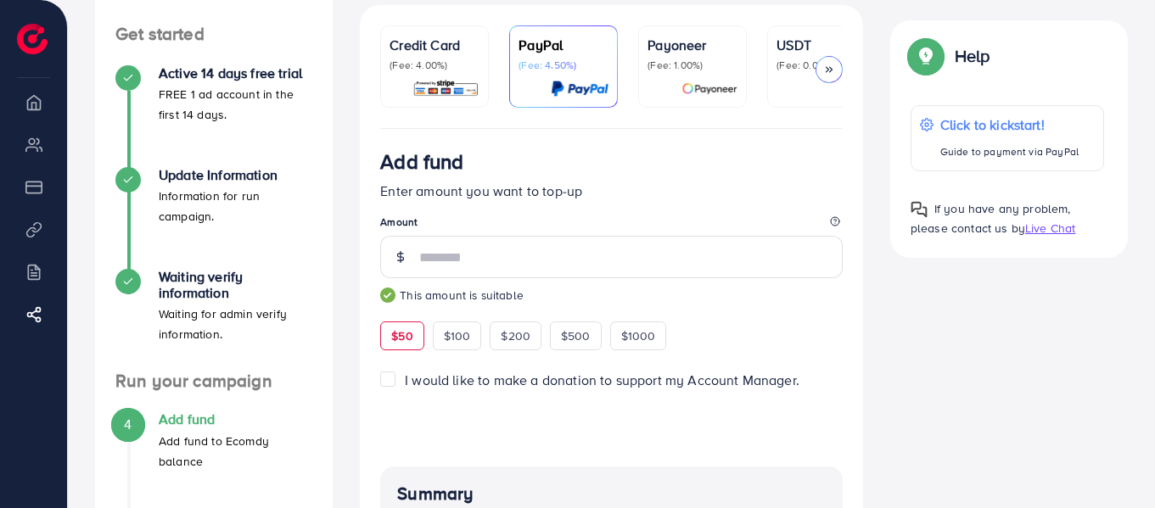
click at [437, 88] on img at bounding box center [446, 89] width 67 height 20
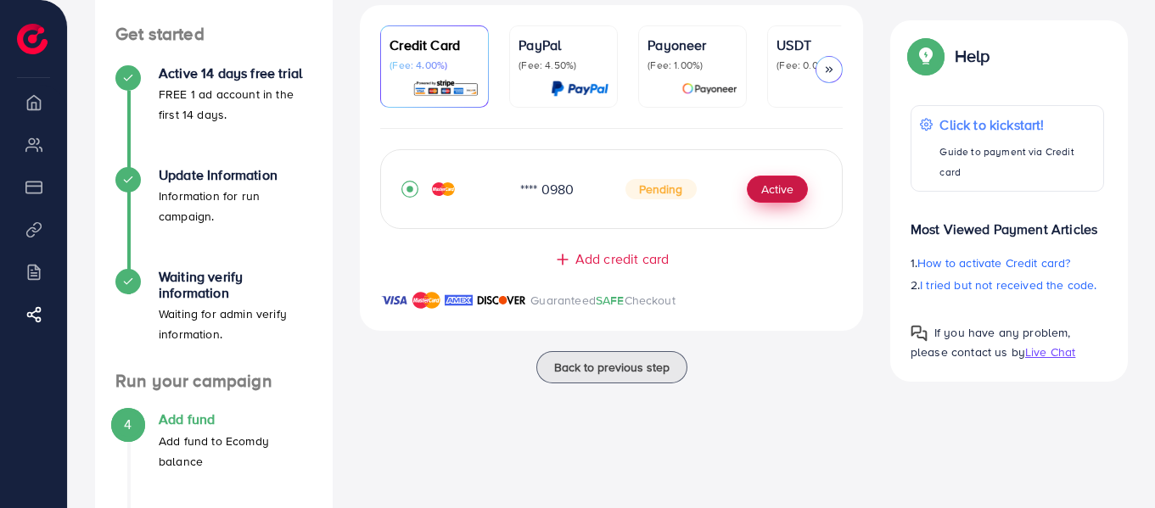
click at [779, 188] on button "Active" at bounding box center [777, 189] width 61 height 27
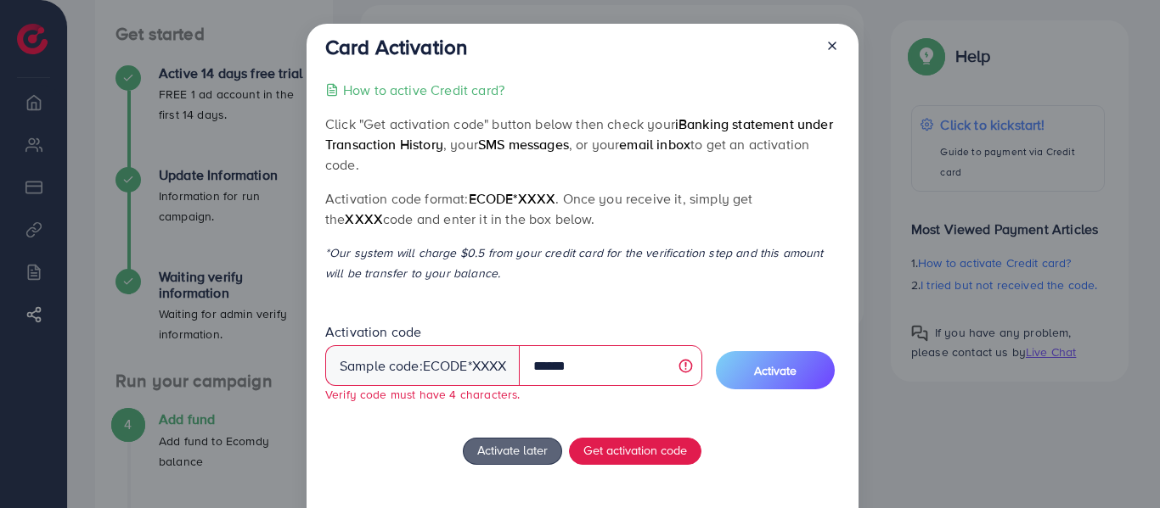
type input "******"
click at [464, 367] on span "ecode" at bounding box center [445, 367] width 45 height 20
click at [470, 91] on p "How to active Credit card?" at bounding box center [423, 90] width 161 height 20
click at [829, 43] on icon at bounding box center [832, 46] width 14 height 14
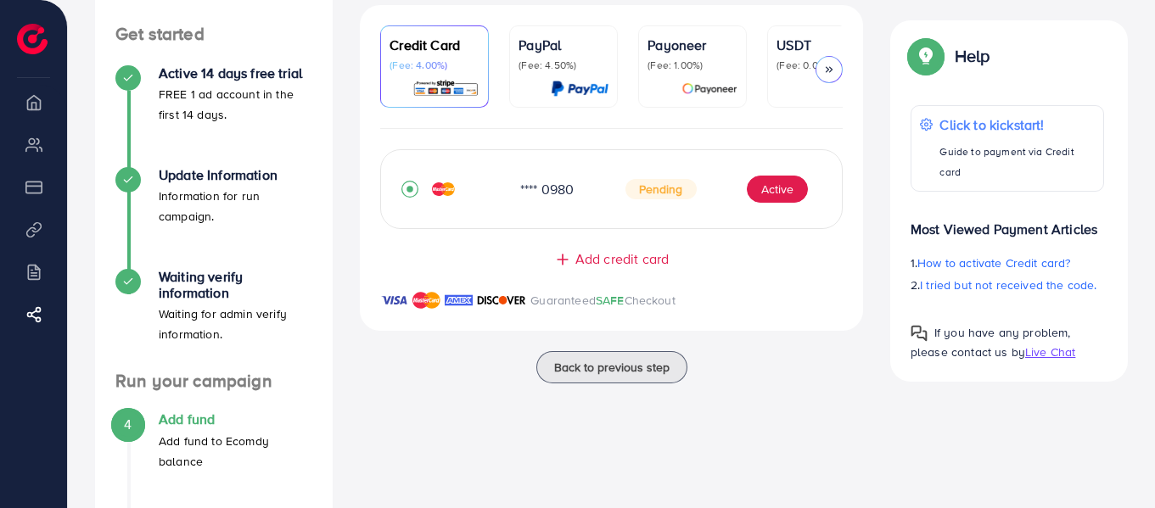
click at [644, 262] on span "Add credit card" at bounding box center [622, 260] width 93 height 20
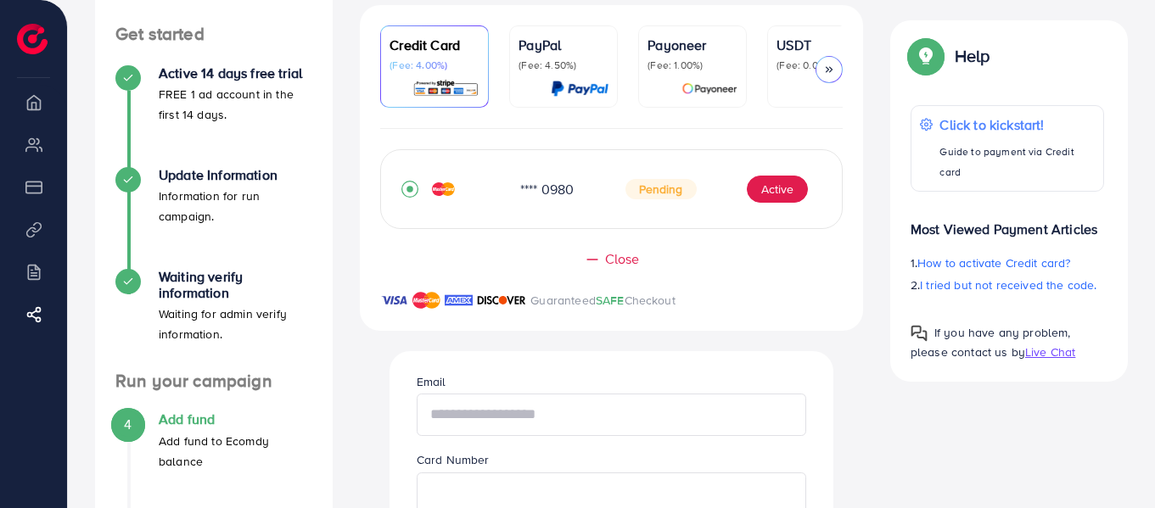
click at [535, 413] on input "text" at bounding box center [612, 415] width 390 height 42
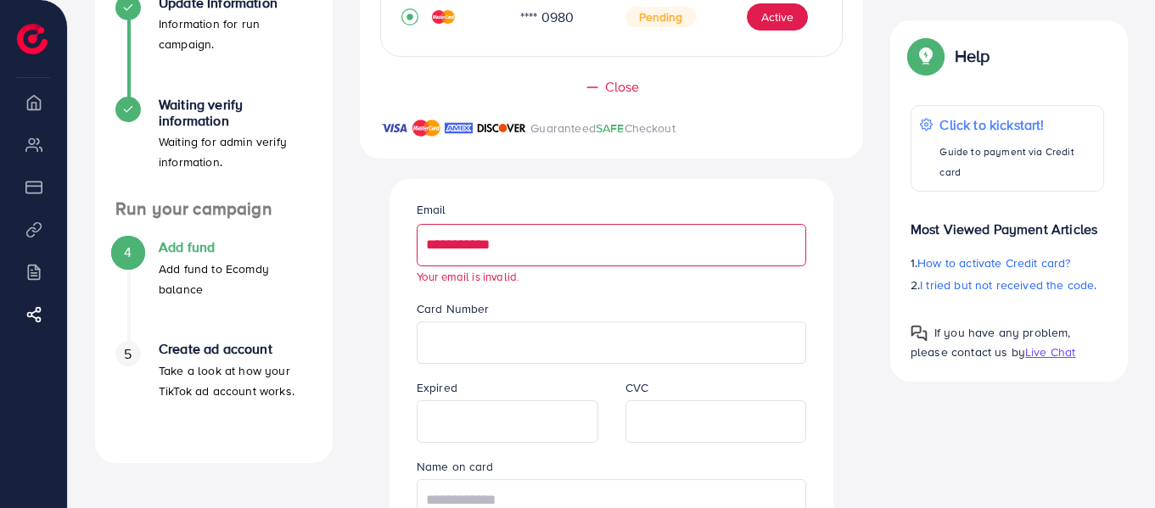
scroll to position [374, 0]
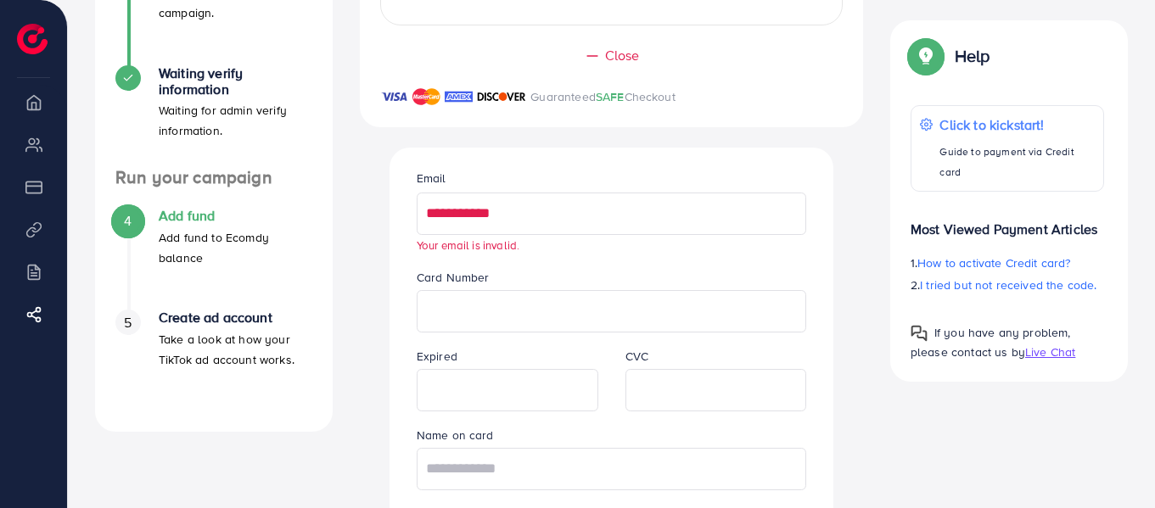
click at [523, 222] on input "**********" at bounding box center [612, 214] width 390 height 42
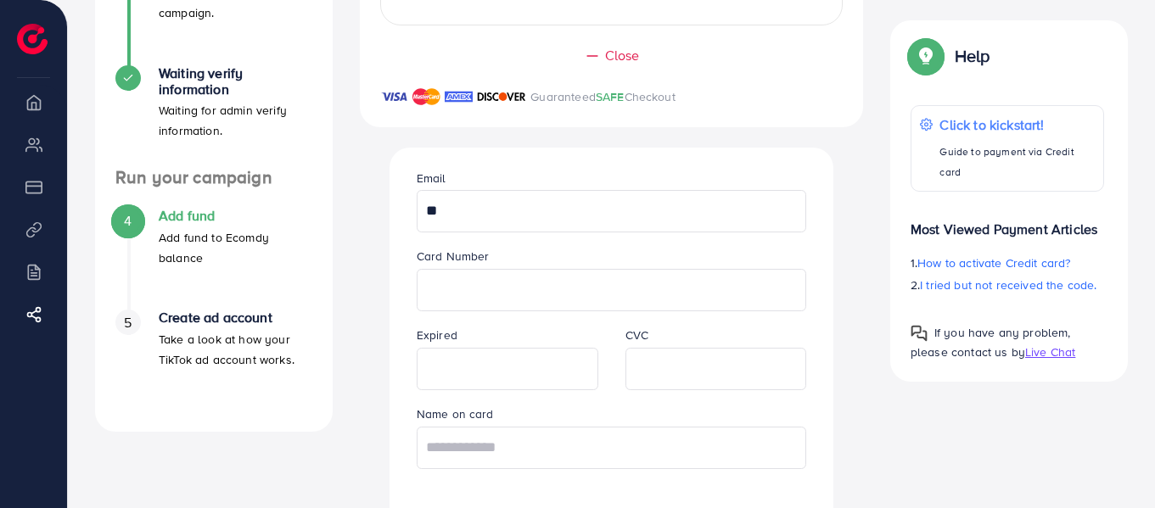
type input "*"
paste input "**********"
type input "**********"
click at [913, 396] on div "A quick setup guide for your business. Get started Active 14 days free trial FR…" at bounding box center [611, 183] width 1060 height 902
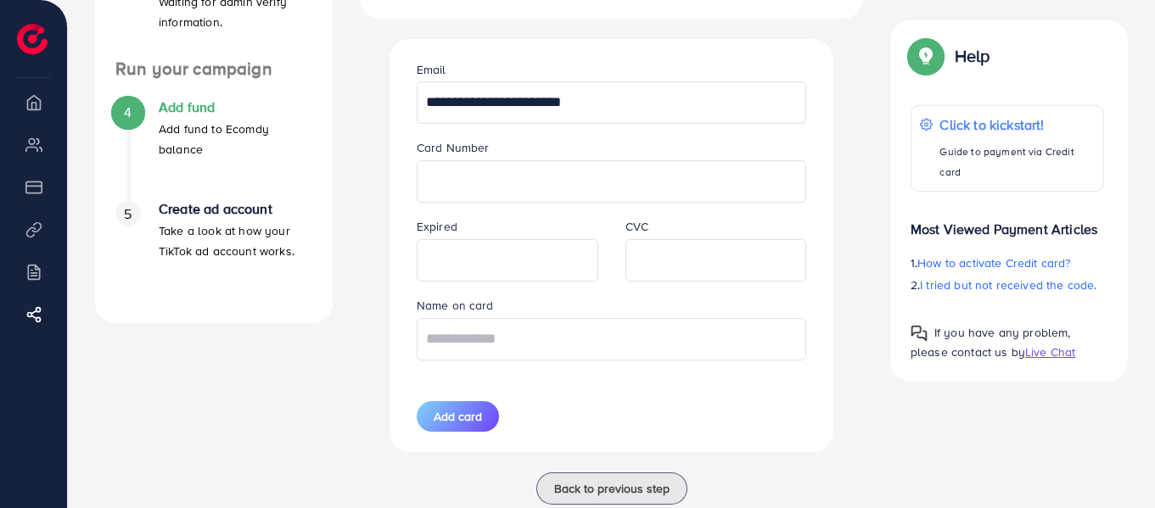
scroll to position [509, 0]
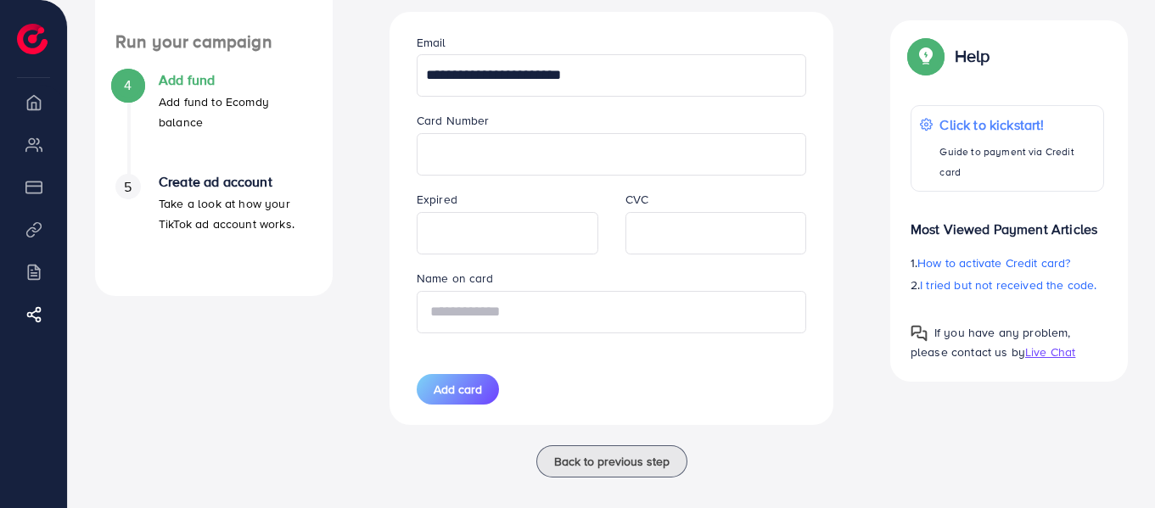
click at [688, 321] on input "text" at bounding box center [612, 312] width 390 height 42
type input "**********"
click at [452, 391] on span "Add card" at bounding box center [458, 389] width 48 height 17
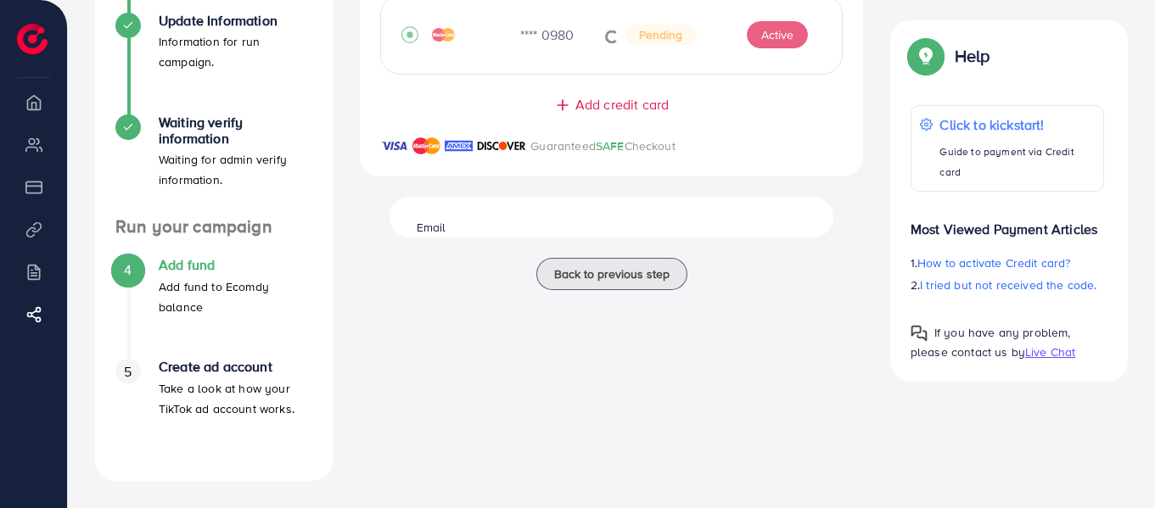
scroll to position [324, 0]
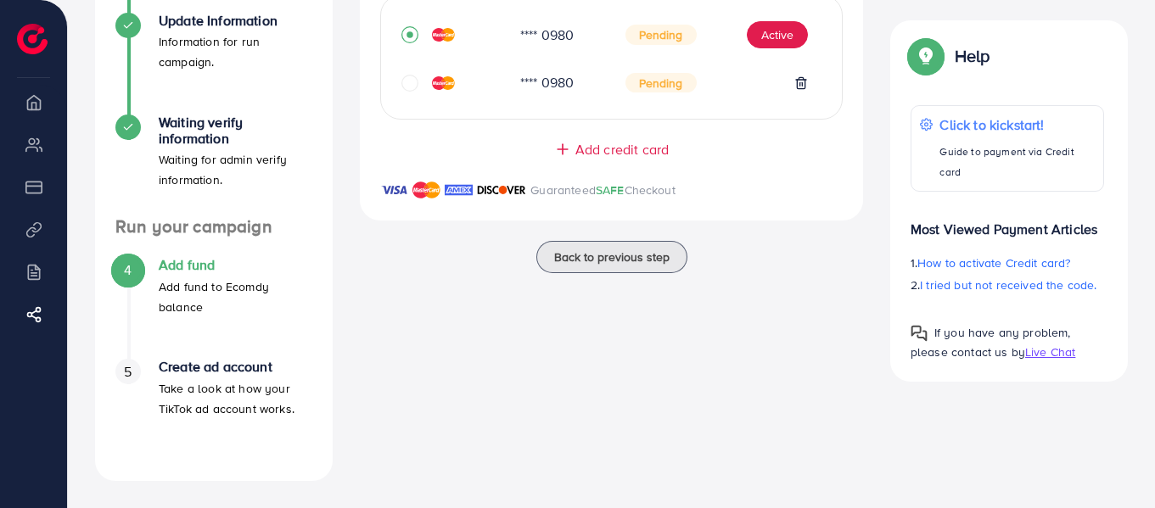
click at [406, 89] on icon "circle" at bounding box center [410, 83] width 17 height 17
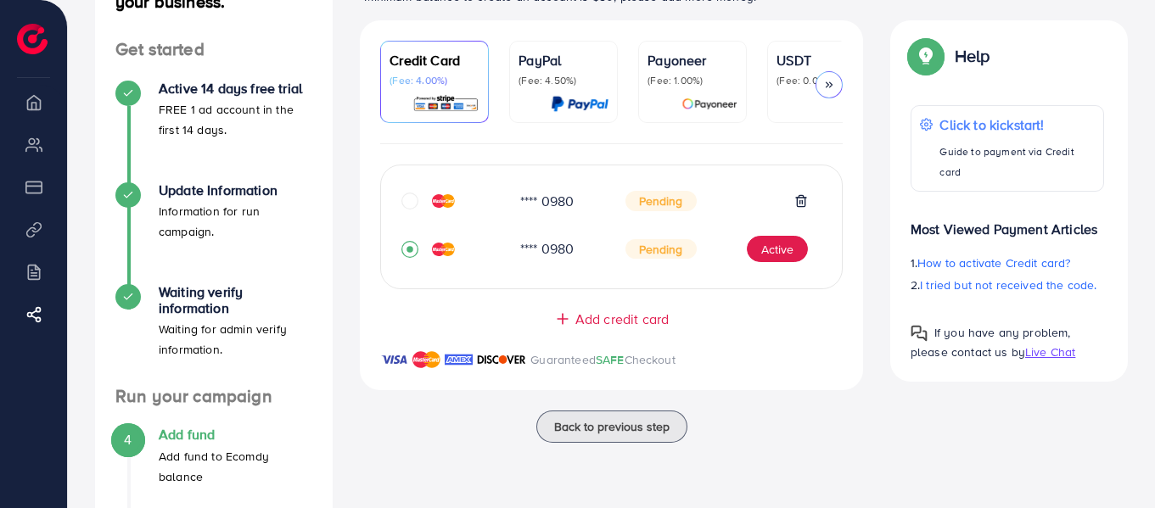
scroll to position [188, 0]
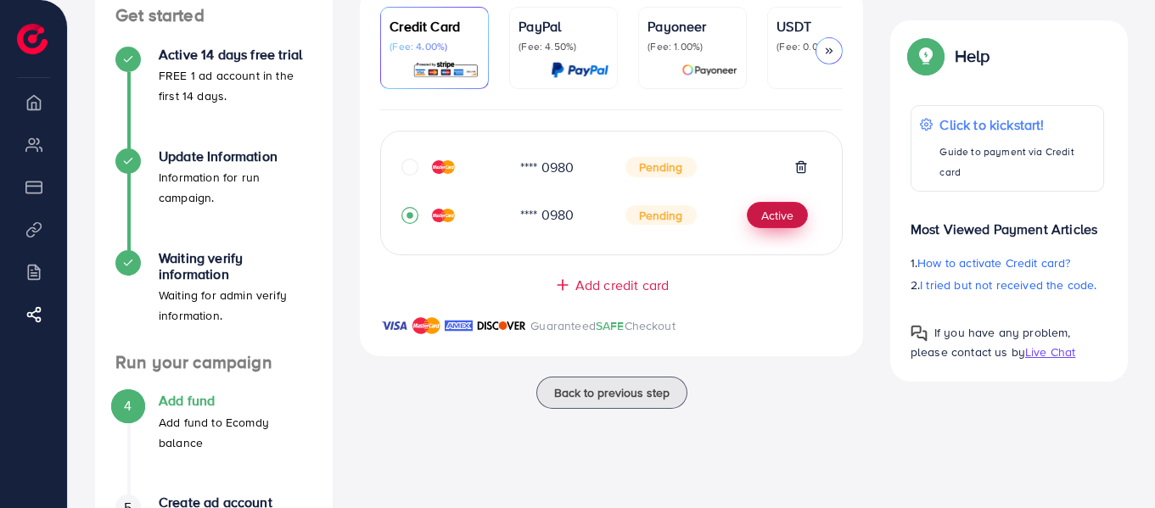
click at [778, 221] on button "Active" at bounding box center [777, 215] width 61 height 27
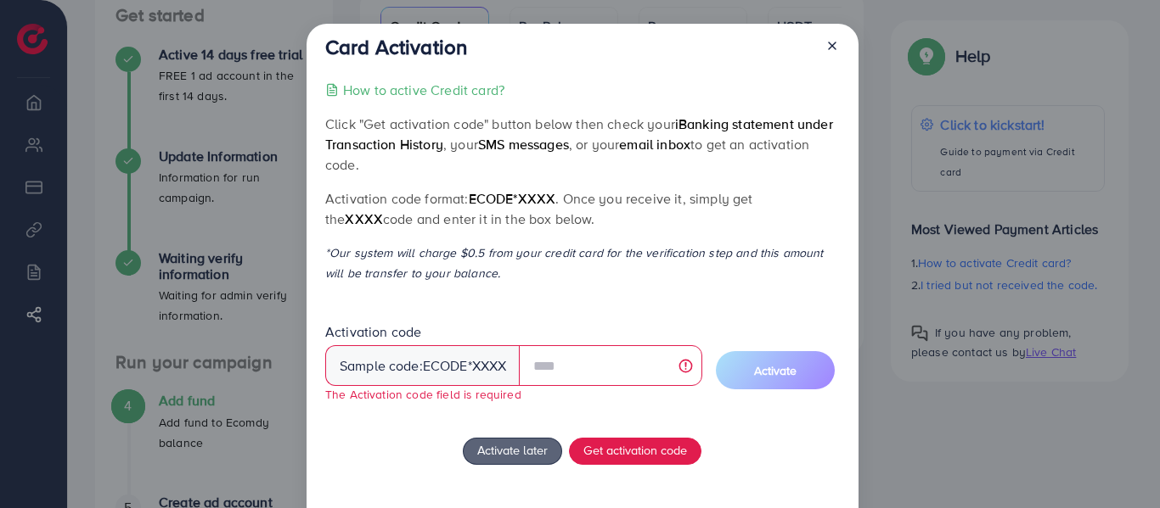
click at [830, 50] on icon at bounding box center [832, 46] width 14 height 14
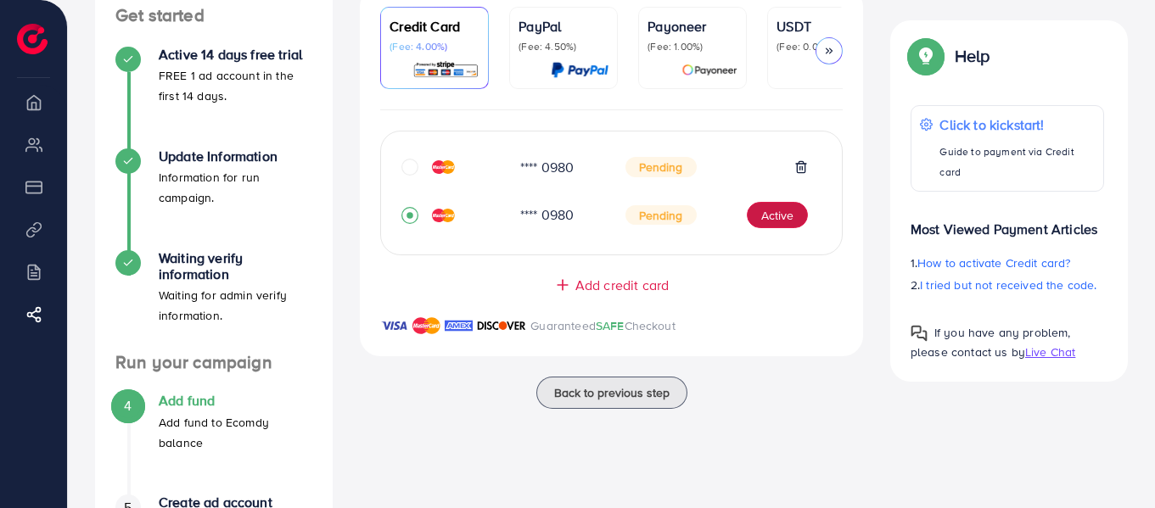
scroll to position [0, 0]
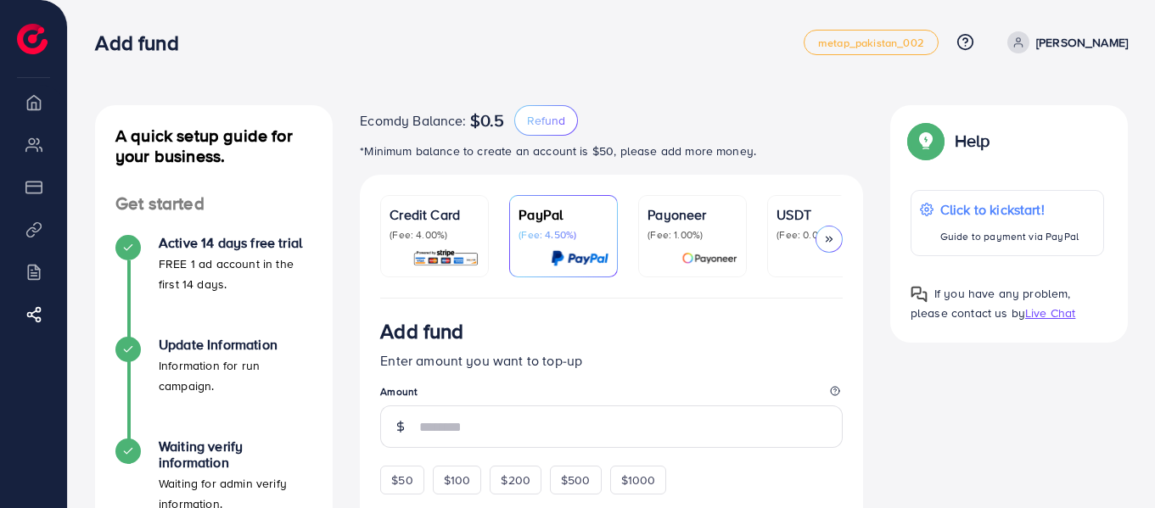
click at [441, 221] on p "Credit Card" at bounding box center [435, 215] width 90 height 20
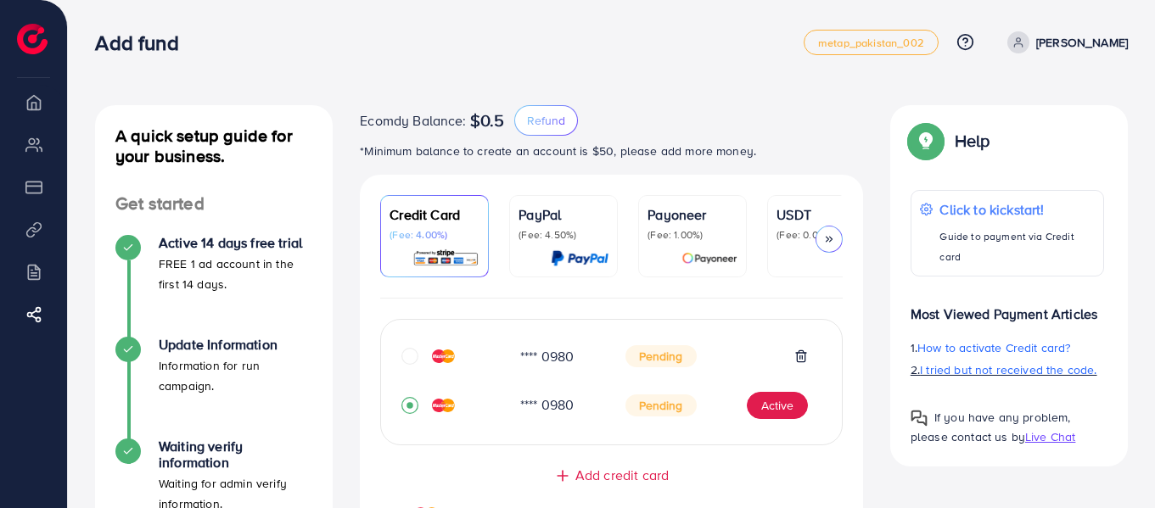
click at [990, 362] on span "I tried but not received the code." at bounding box center [1008, 370] width 177 height 17
click at [798, 363] on icon at bounding box center [802, 357] width 14 height 14
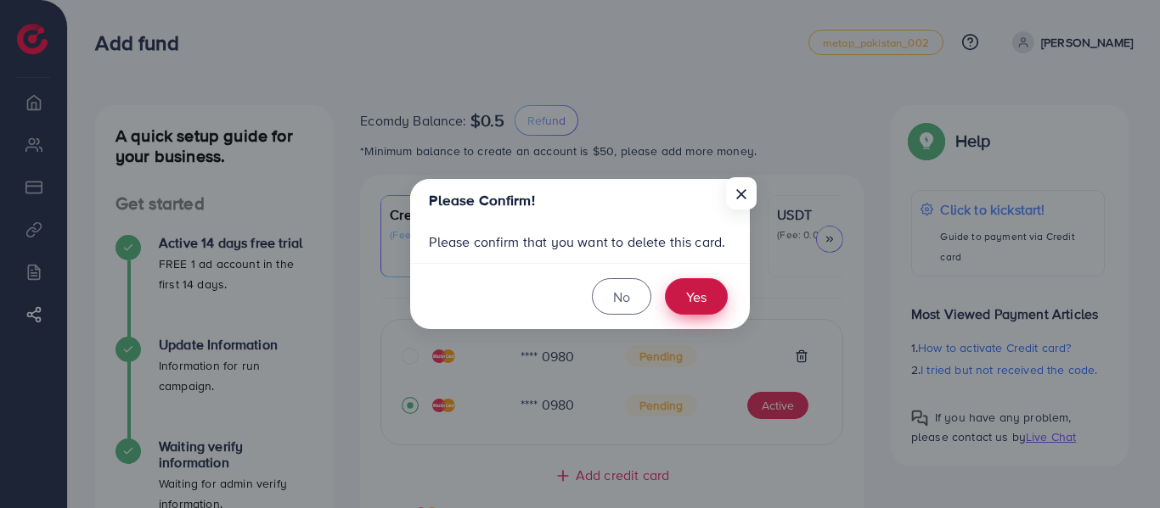
click at [690, 295] on button "Yes" at bounding box center [696, 296] width 63 height 37
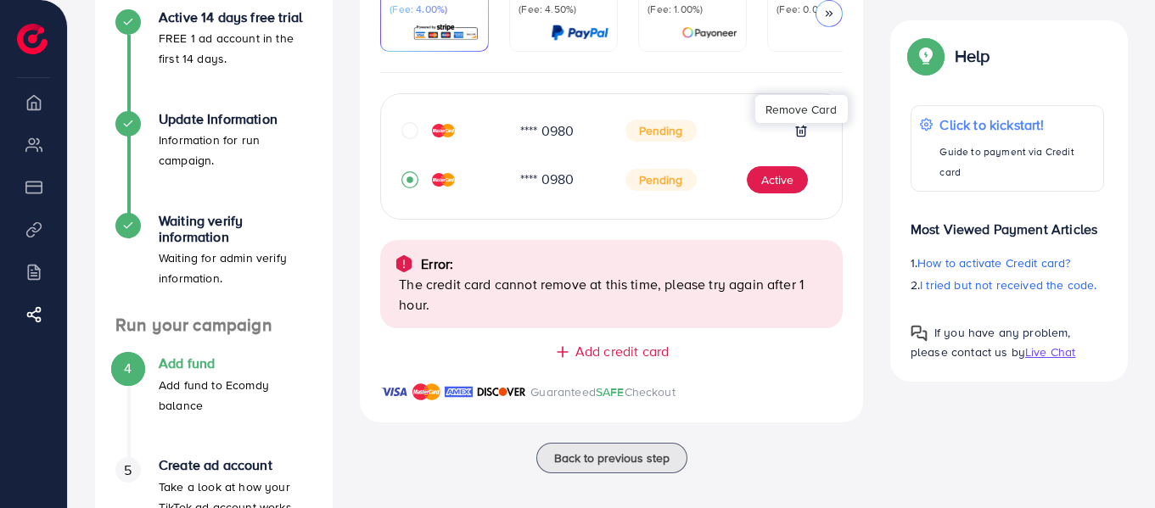
scroll to position [324, 0]
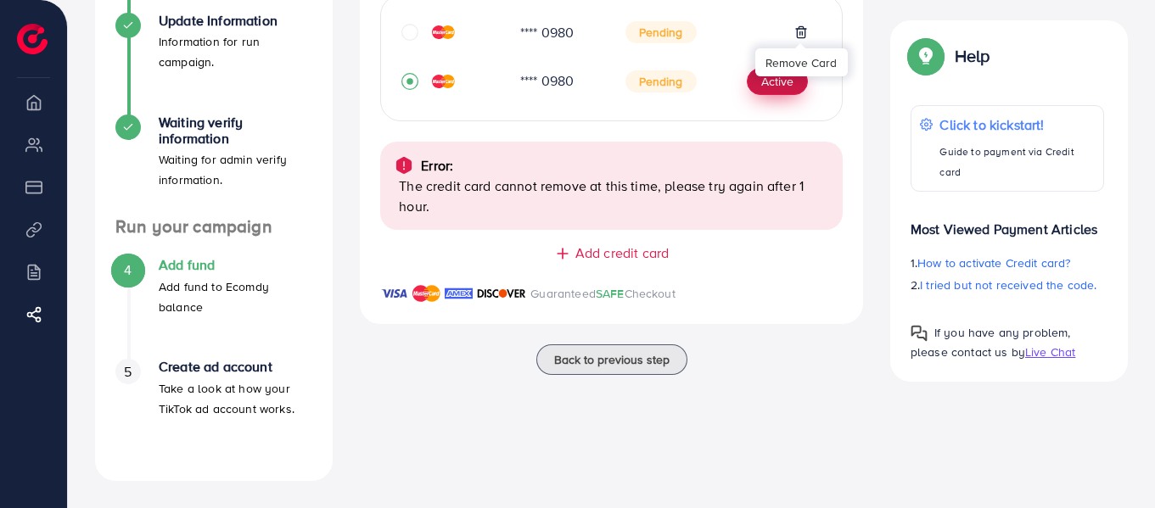
click at [766, 93] on button "Active" at bounding box center [777, 81] width 61 height 27
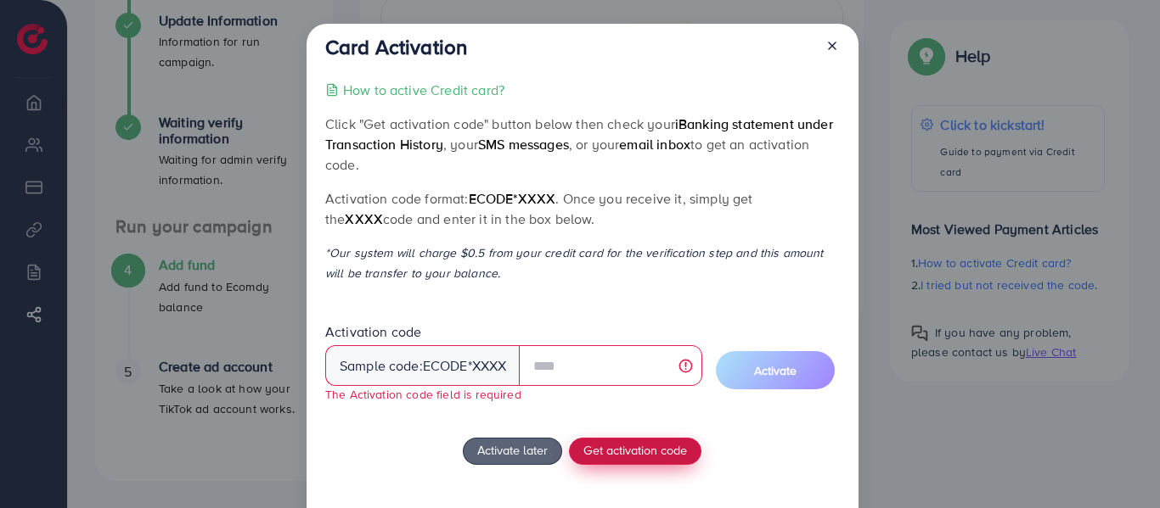
click at [638, 432] on div "How to active Credit card? Click "Get activation code" button below then check …" at bounding box center [582, 320] width 514 height 480
click at [639, 448] on span "Get activation code" at bounding box center [635, 450] width 104 height 18
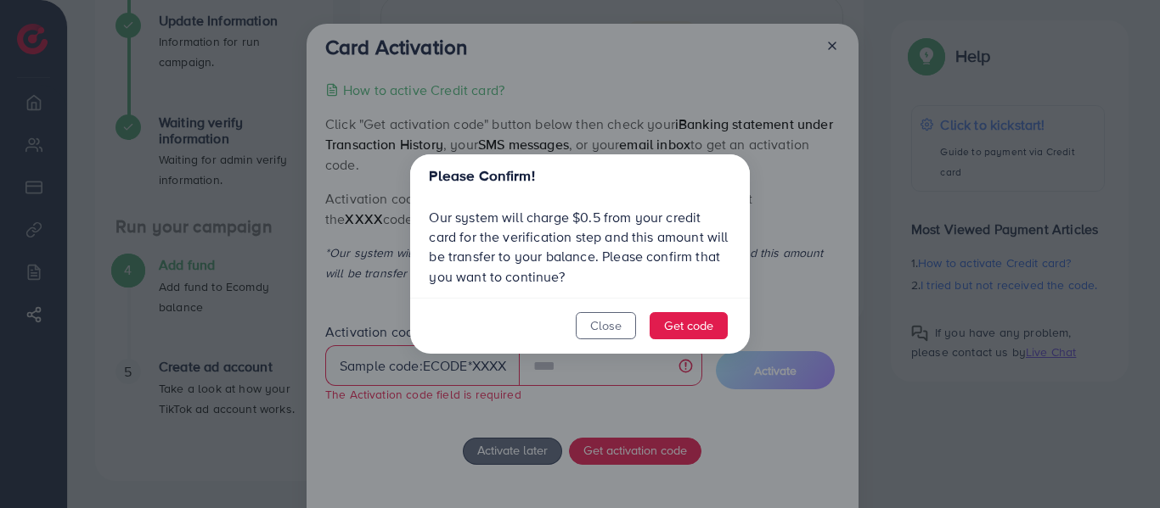
click at [829, 45] on div "Please Confirm! Our system will charge $0.5 from your credit card for the verif…" at bounding box center [580, 254] width 1160 height 508
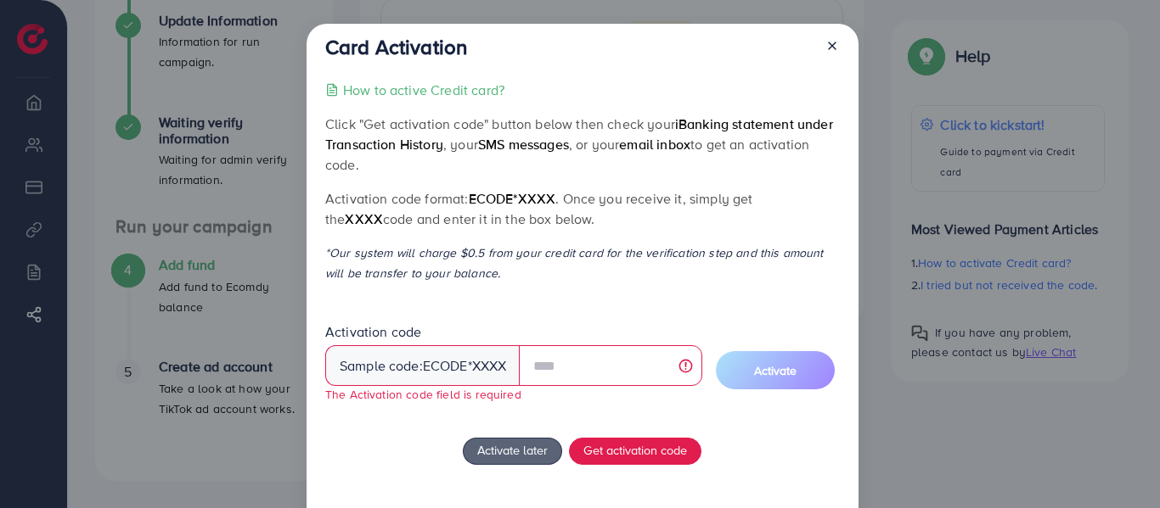
click at [825, 48] on icon at bounding box center [832, 46] width 14 height 14
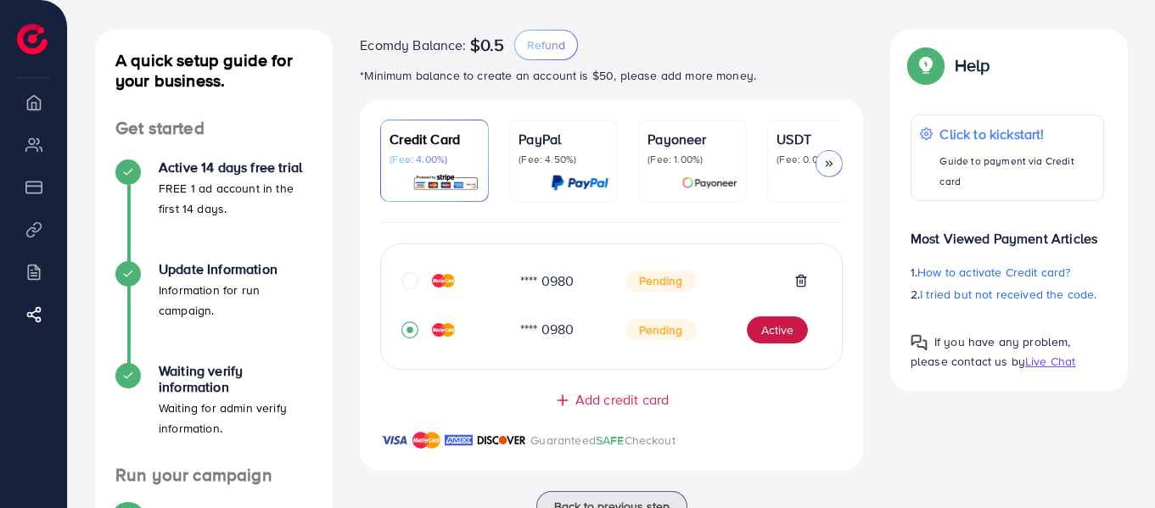
scroll to position [19, 0]
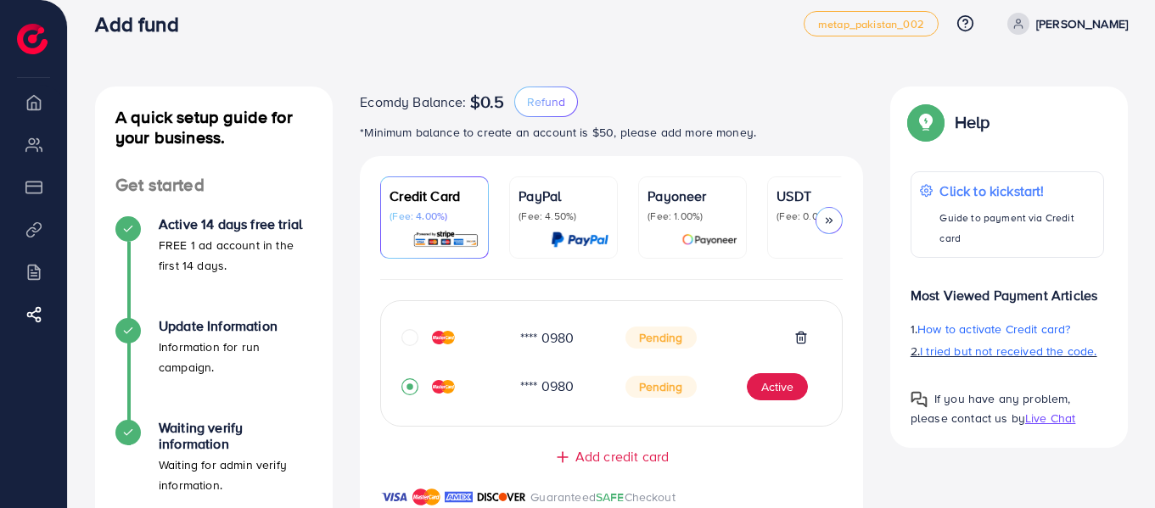
click at [1035, 343] on span "I tried but not received the code." at bounding box center [1008, 351] width 177 height 17
click at [638, 463] on span "Add credit card" at bounding box center [622, 457] width 93 height 20
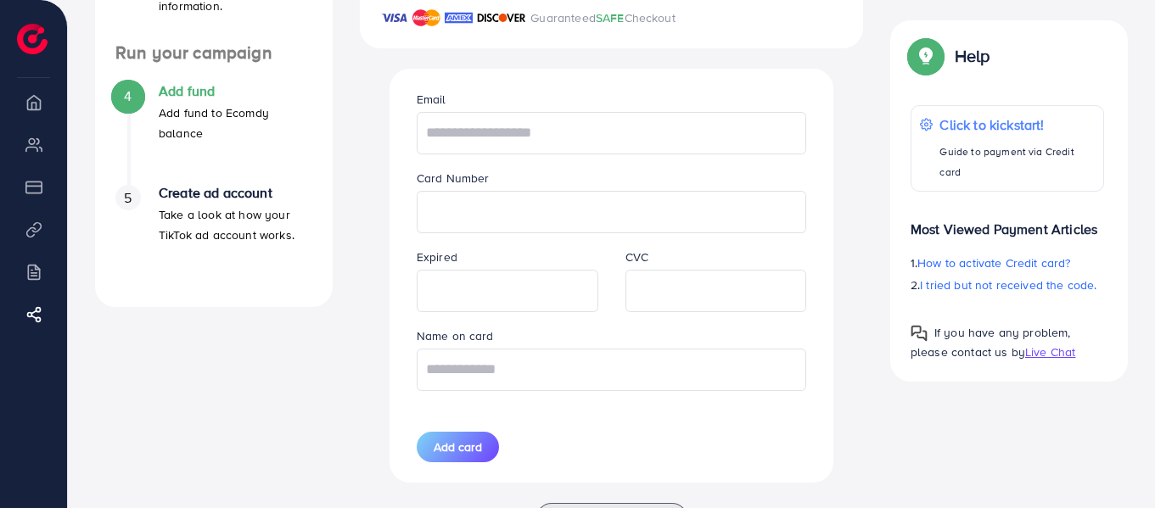
scroll to position [528, 0]
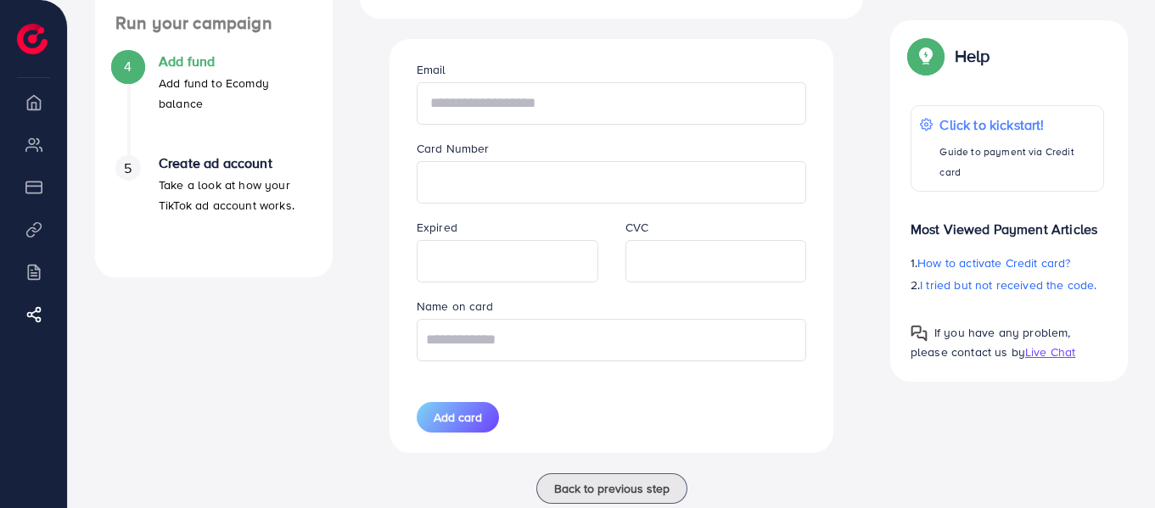
click at [504, 106] on input "text" at bounding box center [612, 103] width 390 height 42
paste input "**********"
type input "**********"
click at [499, 336] on input "text" at bounding box center [612, 340] width 390 height 42
type input "**********"
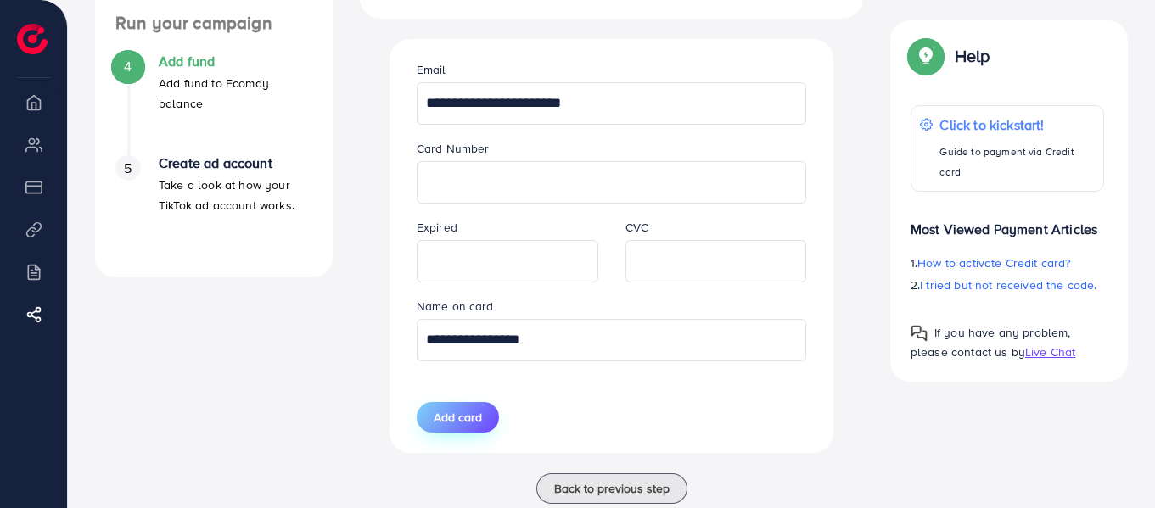
click at [478, 416] on span "Add card" at bounding box center [458, 417] width 48 height 17
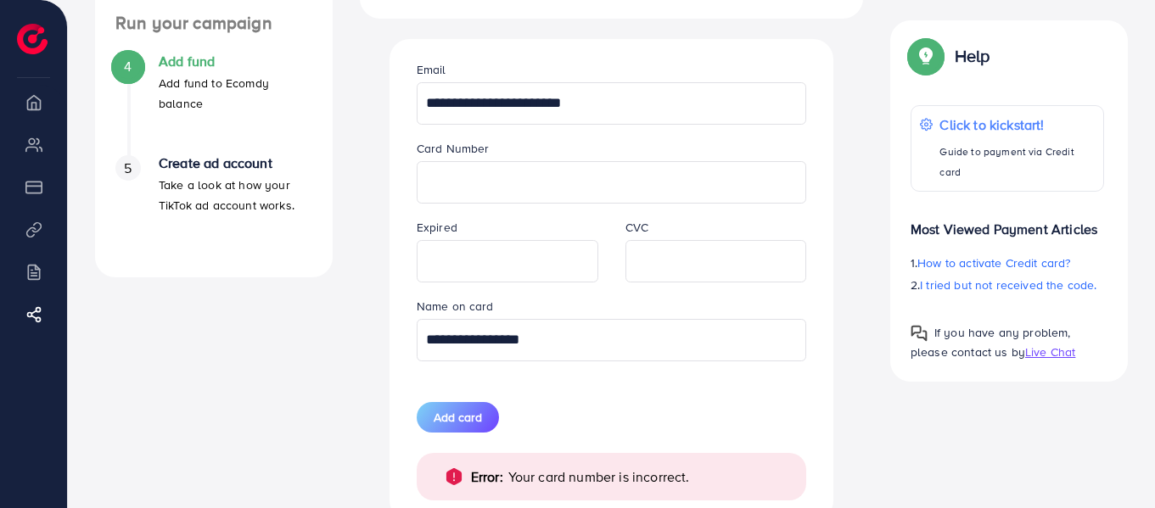
click at [626, 335] on input "**********" at bounding box center [612, 340] width 390 height 42
click at [622, 104] on input "**********" at bounding box center [612, 103] width 390 height 42
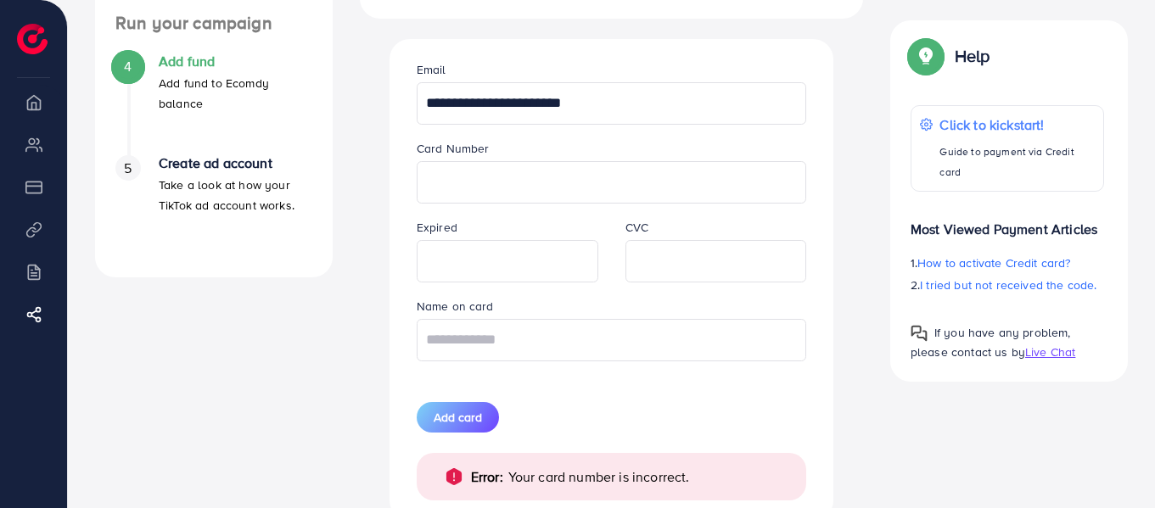
click at [622, 104] on input "**********" at bounding box center [612, 103] width 390 height 42
type input "*"
click at [854, 65] on div "**** 0980 Pending **** 0980 Pending Active Close Guaranteed SAFE Checkout Email…" at bounding box center [611, 146] width 503 height 750
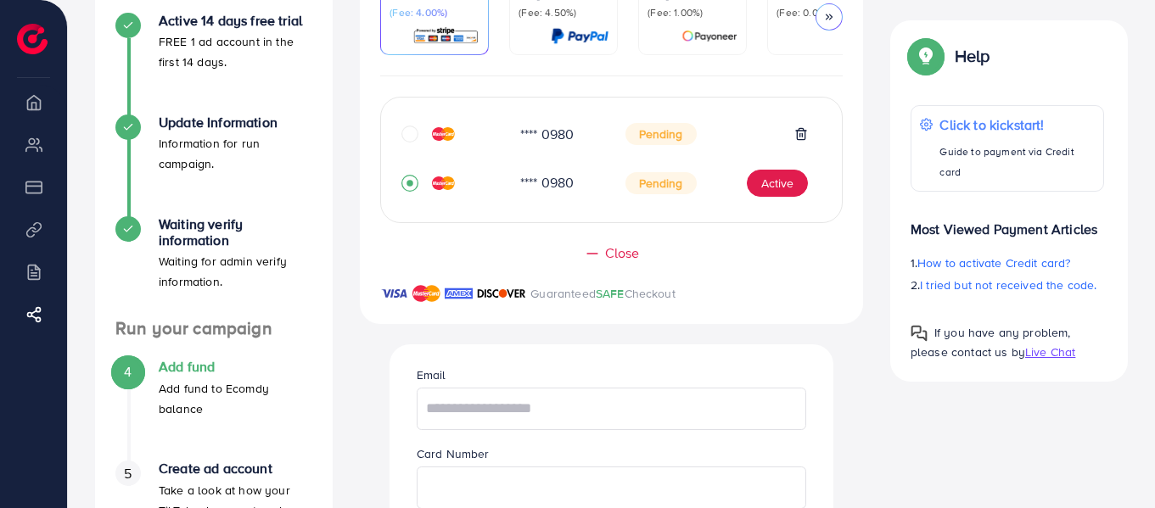
scroll to position [188, 0]
